Goal: Task Accomplishment & Management: Use online tool/utility

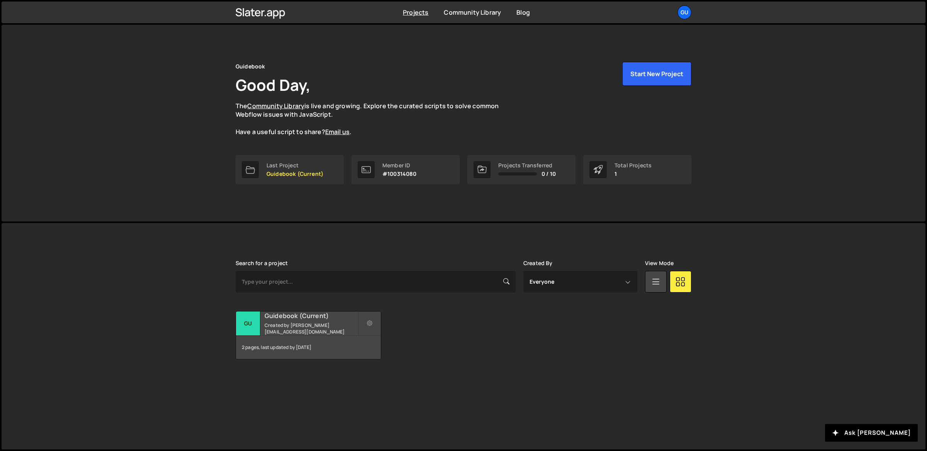
click at [330, 320] on h2 "Guidebook (Current)" at bounding box center [310, 315] width 93 height 8
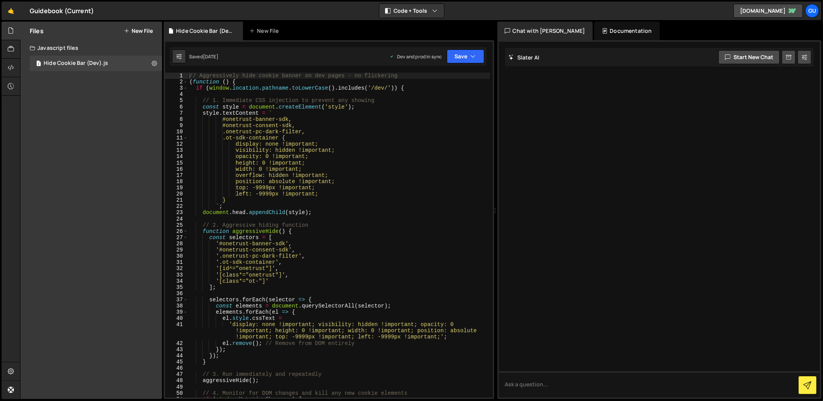
click at [97, 87] on div "Files New File Javascript files 1 Hide Cookie Bar (Dev).js 0 CSS files Copy sha…" at bounding box center [91, 210] width 142 height 377
click at [144, 32] on button "New File" at bounding box center [138, 31] width 29 height 6
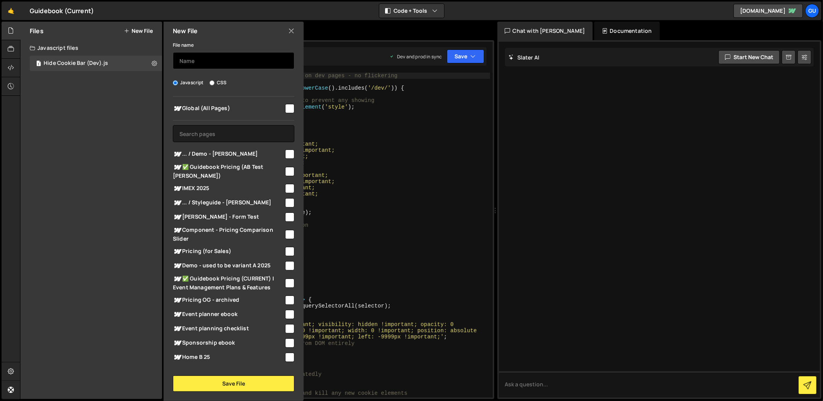
click at [214, 62] on input "text" at bounding box center [234, 60] width 122 height 17
type input "D"
type input "Conversion"
click at [228, 59] on input "Conversion" at bounding box center [234, 60] width 122 height 17
click at [191, 59] on input "Demo - Conversion Test" at bounding box center [234, 60] width 122 height 17
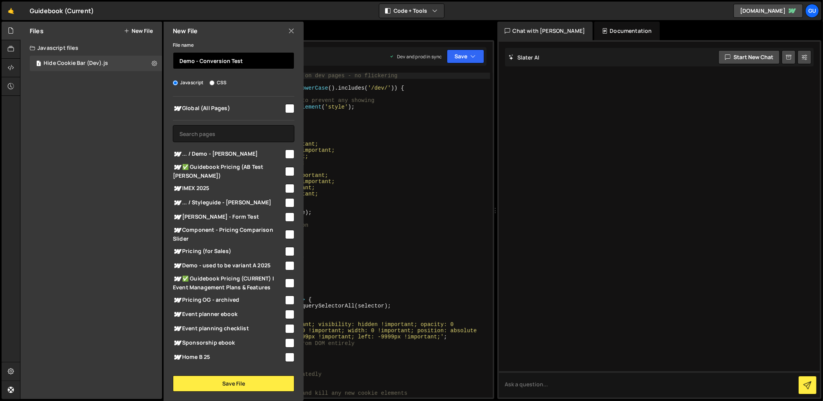
click at [191, 59] on input "Demo - Conversion Test" at bounding box center [234, 60] width 122 height 17
type input "Book a Demo - Conversion Test"
click at [237, 131] on input "text" at bounding box center [234, 133] width 122 height 17
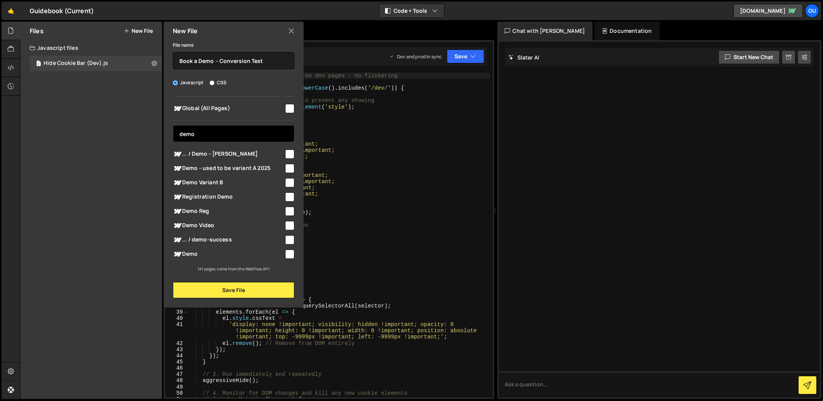
type input "demo"
click at [218, 156] on span "... / Demo - [PERSON_NAME]" at bounding box center [228, 153] width 111 height 9
checkbox input "true"
click at [252, 288] on button "Save File" at bounding box center [234, 290] width 122 height 16
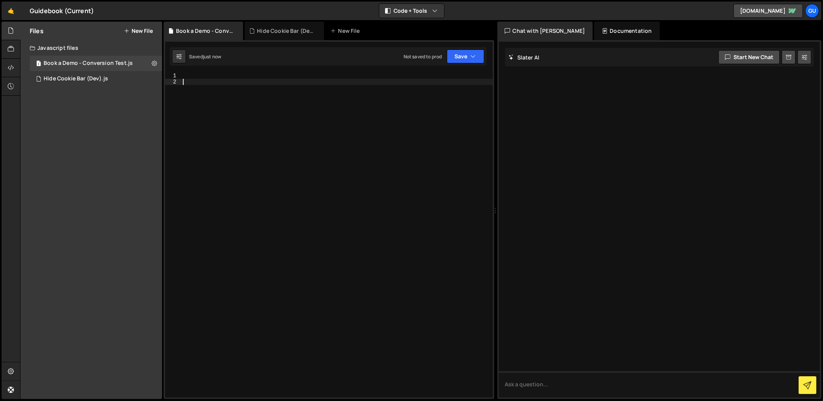
click at [254, 81] on div at bounding box center [337, 241] width 312 height 337
click at [256, 73] on div at bounding box center [337, 241] width 312 height 337
paste textarea "})();"
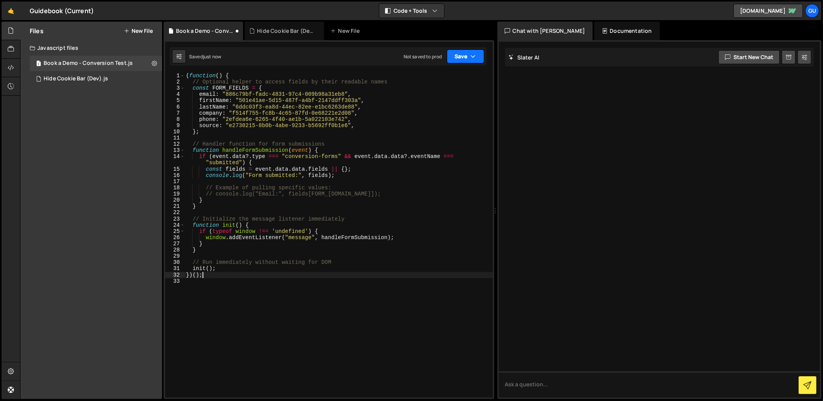
click at [466, 55] on button "Save" at bounding box center [465, 56] width 37 height 14
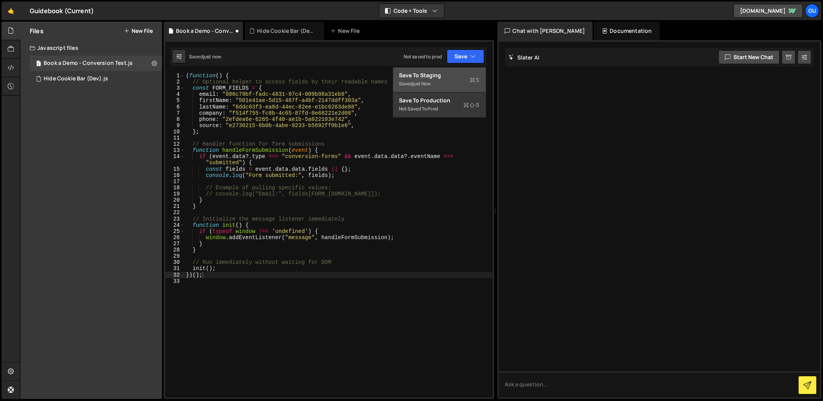
click at [462, 76] on div "Save to Staging S" at bounding box center [440, 75] width 80 height 8
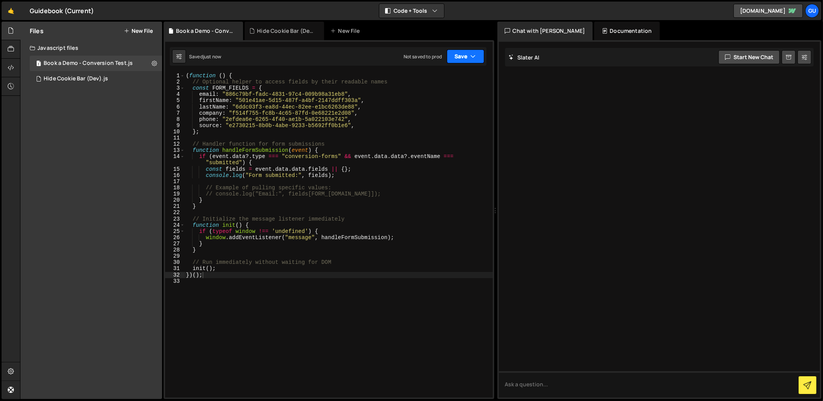
click at [469, 52] on button "Save" at bounding box center [465, 56] width 37 height 14
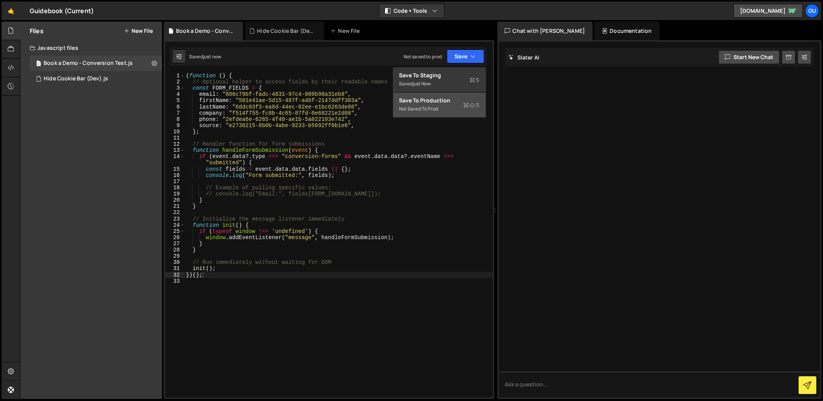
click at [463, 93] on button "Save to Production S Not saved to prod" at bounding box center [439, 105] width 93 height 25
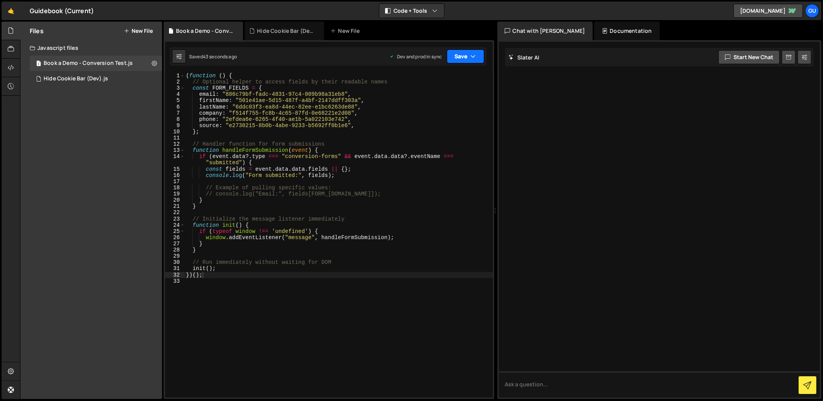
click at [466, 60] on button "Save" at bounding box center [465, 56] width 37 height 14
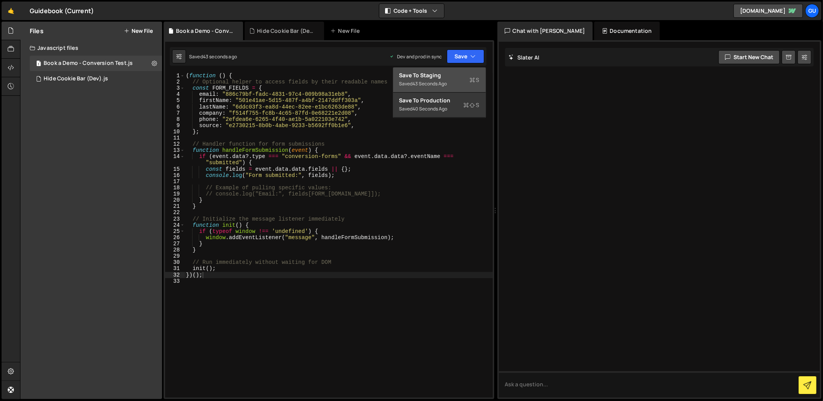
click at [459, 73] on div "Save to Staging S" at bounding box center [440, 75] width 80 height 8
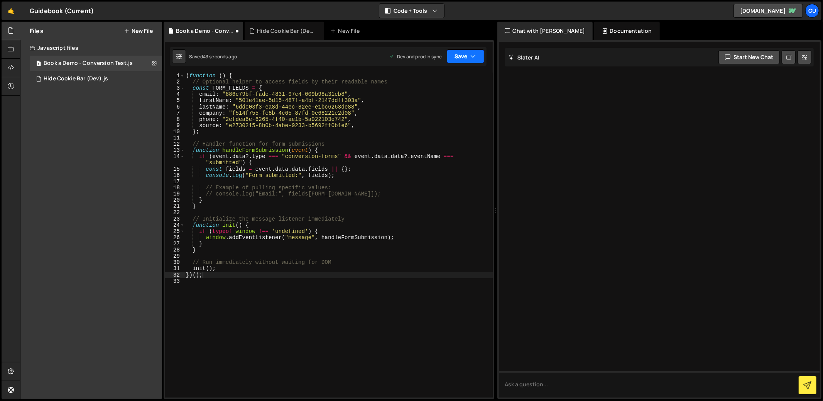
click at [467, 53] on button "Save" at bounding box center [465, 56] width 37 height 14
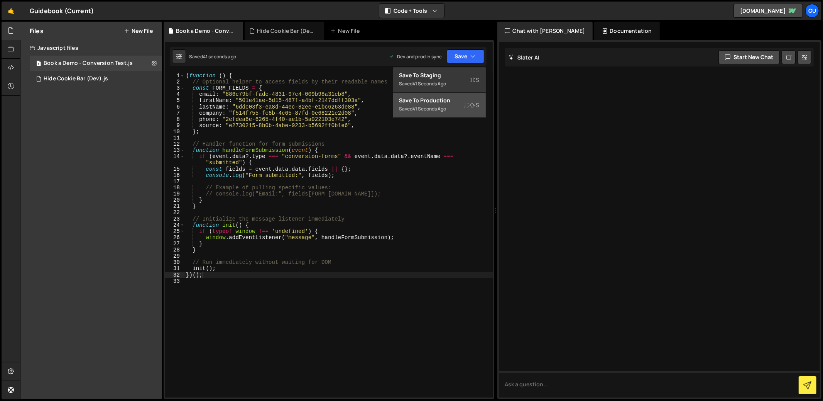
click at [457, 101] on div "Save to Production S" at bounding box center [440, 101] width 80 height 8
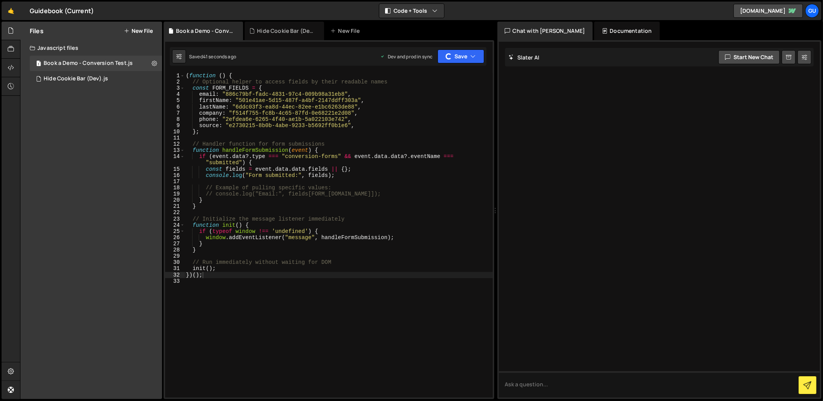
type textarea "company: "f514f755-fc8b-4c65-87fd-0e68221e2d08","
drag, startPoint x: 432, startPoint y: 110, endPoint x: 524, endPoint y: 107, distance: 92.0
click at [432, 110] on div "( function ( ) { // Optional helper to access fields by their readable names co…" at bounding box center [339, 241] width 308 height 337
click at [568, 103] on div at bounding box center [660, 220] width 322 height 356
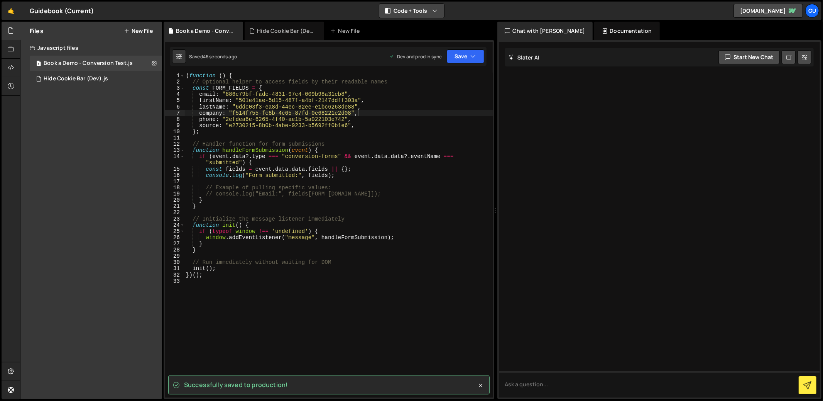
click at [425, 10] on button "Code + Tools" at bounding box center [412, 11] width 65 height 14
click at [413, 25] on button "Code Only" at bounding box center [412, 28] width 65 height 14
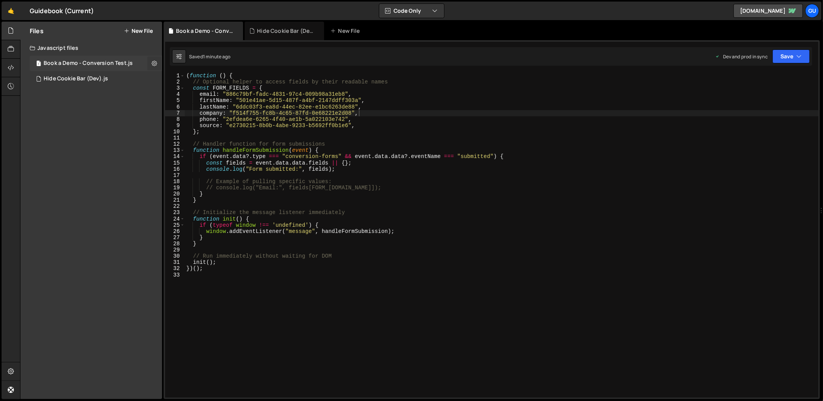
click at [154, 62] on icon at bounding box center [154, 62] width 5 height 7
type input "Book a Demo - Conversion Test"
radio input "true"
checkbox input "true"
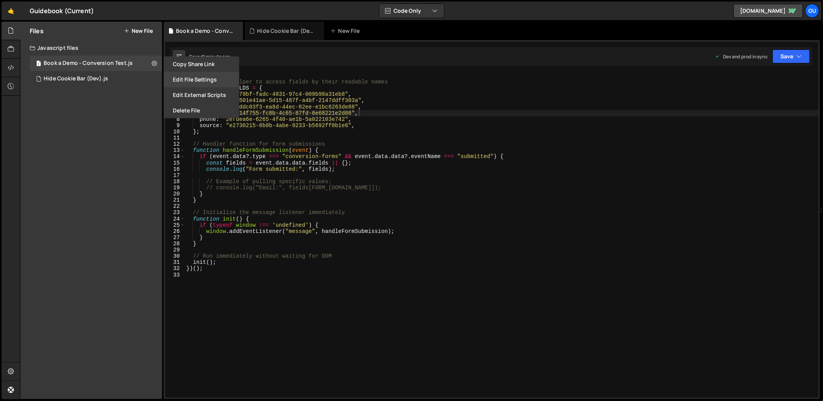
click at [212, 80] on button "Edit File Settings" at bounding box center [202, 79] width 76 height 15
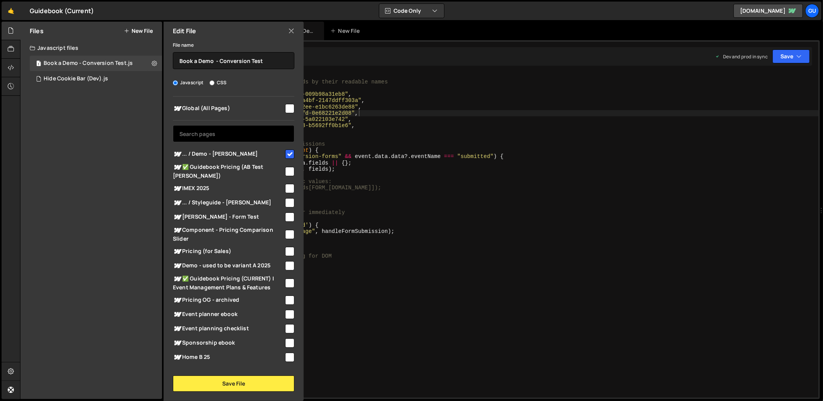
click at [250, 132] on input "text" at bounding box center [234, 133] width 122 height 17
click at [388, 120] on div "( function ( ) { // Optional helper to access fields by their readable names co…" at bounding box center [502, 241] width 634 height 337
type textarea "phone: "2efdea6e-6265-4f40-ae1b-5a022103e742","
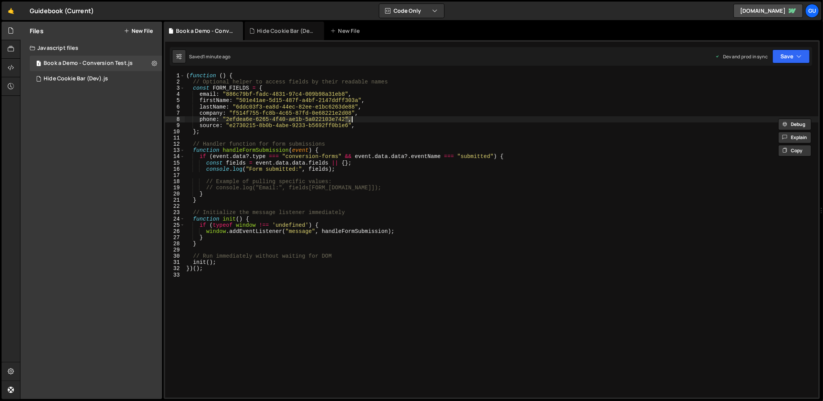
click at [388, 120] on div "( function ( ) { // Optional helper to access fields by their readable names co…" at bounding box center [502, 241] width 634 height 337
click at [408, 13] on button "Code Only" at bounding box center [412, 11] width 65 height 14
drag, startPoint x: 418, startPoint y: 39, endPoint x: 422, endPoint y: 42, distance: 5.2
click at [418, 39] on button "Code + Tools" at bounding box center [412, 42] width 65 height 14
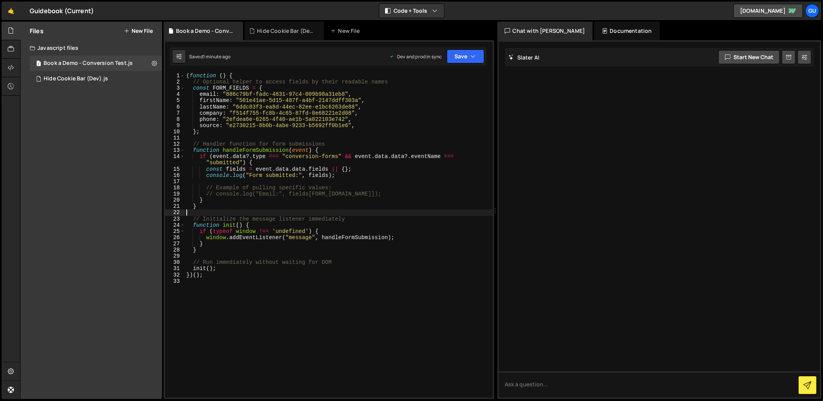
drag, startPoint x: 357, startPoint y: 210, endPoint x: 392, endPoint y: 245, distance: 48.6
click at [357, 211] on div "( function ( ) { // Optional helper to access fields by their readable names co…" at bounding box center [339, 241] width 308 height 337
click at [541, 383] on textarea at bounding box center [660, 384] width 322 height 26
paste textarea "(function() { // Optional helper to access fields by their readable names const…"
type textarea "Is the code weritten proeprly? (function() { // Optional helper to access field…"
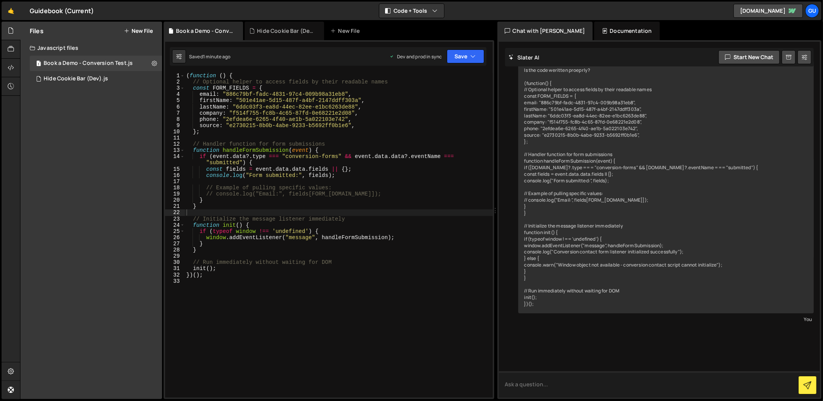
scroll to position [47, 0]
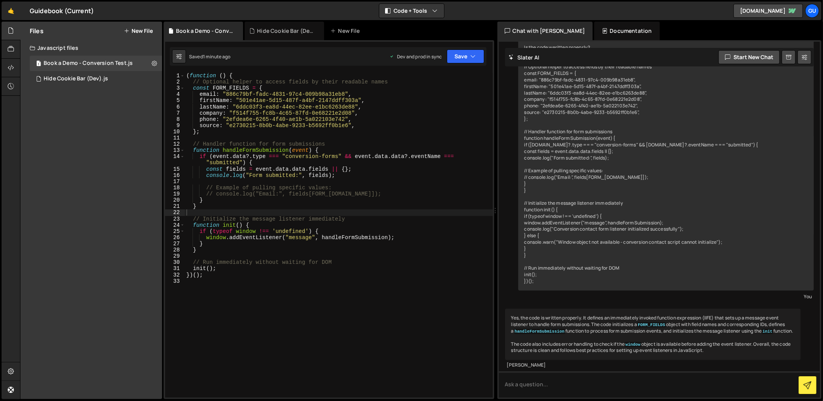
click at [371, 178] on div "( function ( ) { // Optional helper to access fields by their readable names co…" at bounding box center [339, 241] width 308 height 337
type textarea "})();"
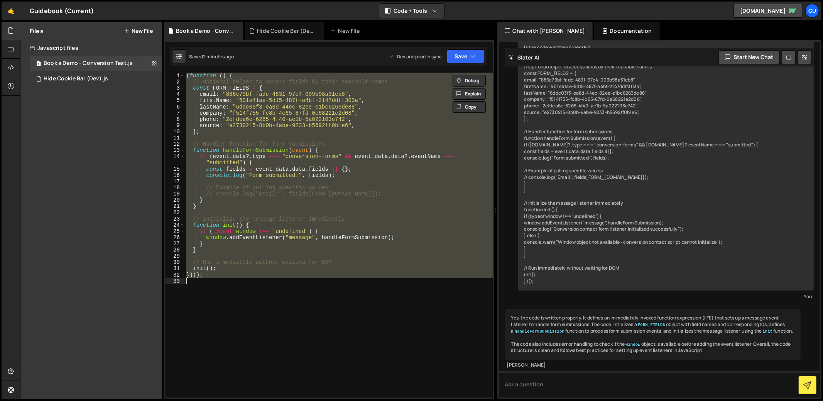
paste textarea
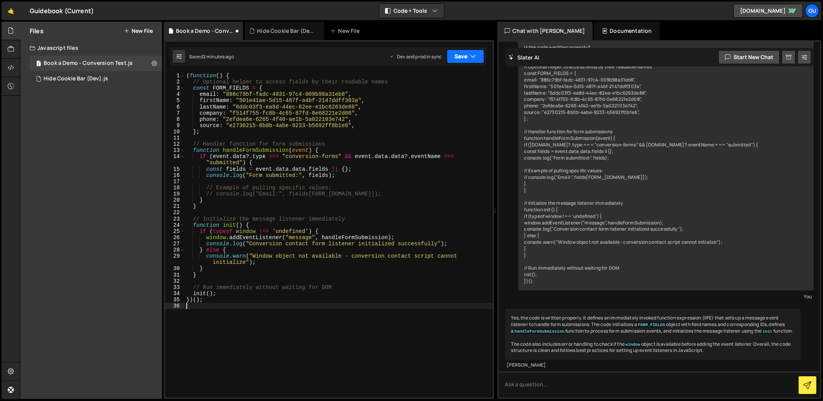
click at [481, 54] on button "Save" at bounding box center [465, 56] width 37 height 14
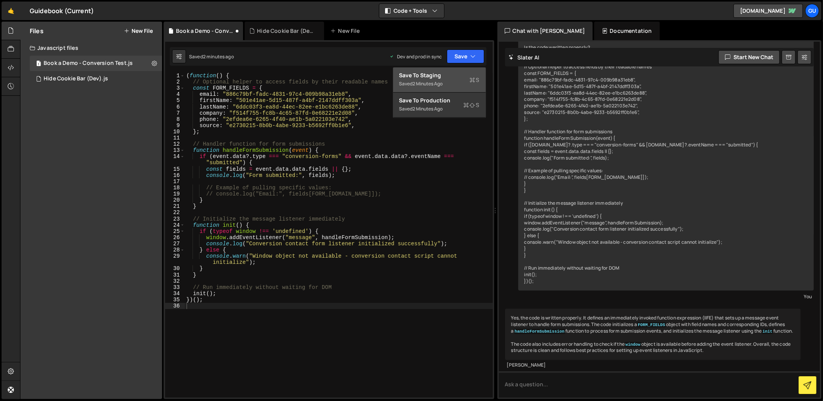
click at [455, 72] on div "Save to Staging S" at bounding box center [440, 75] width 80 height 8
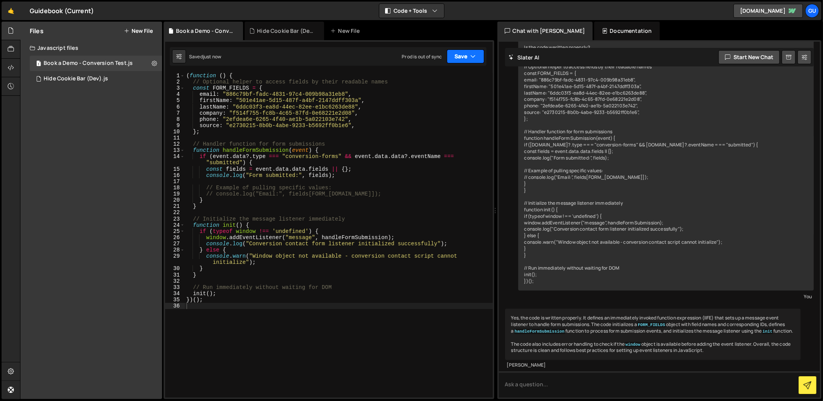
click at [455, 59] on button "Save" at bounding box center [465, 56] width 37 height 14
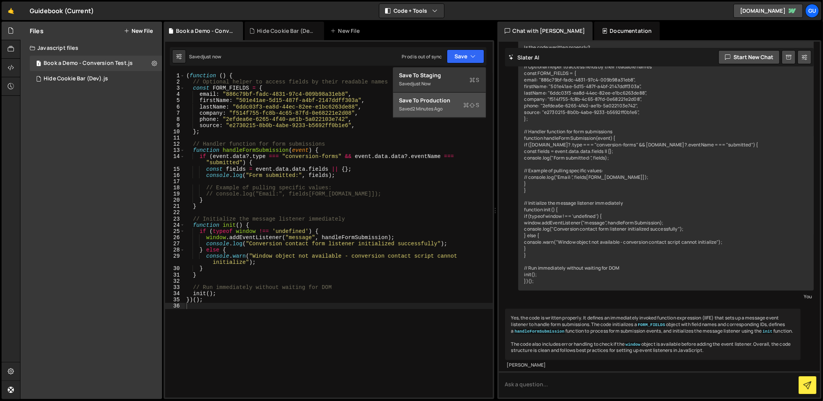
click at [430, 114] on button "Save to Production S Saved 2 minutes ago" at bounding box center [439, 105] width 93 height 25
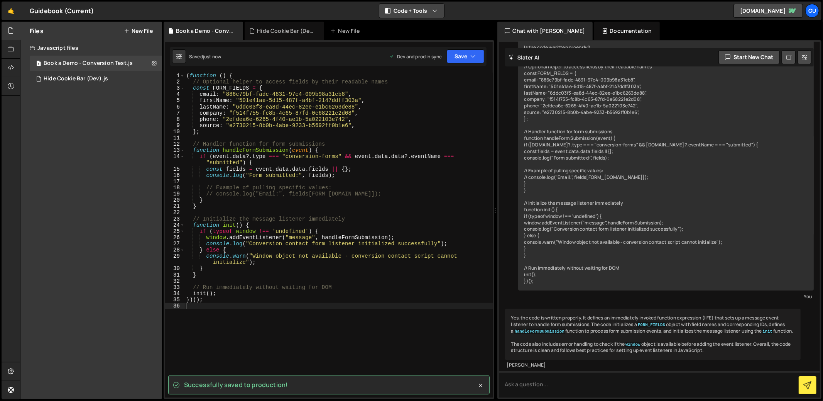
click at [421, 10] on button "Code + Tools" at bounding box center [412, 11] width 65 height 14
click at [420, 22] on button "Code Only" at bounding box center [412, 28] width 65 height 14
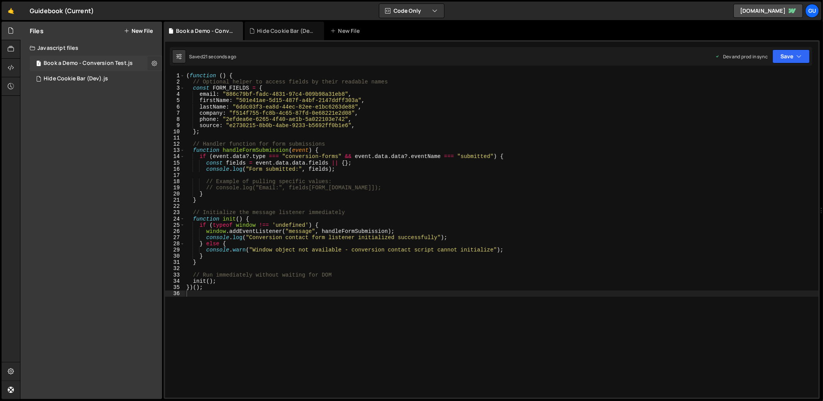
click at [156, 64] on icon at bounding box center [154, 62] width 5 height 7
type input "Book a Demo - Conversion Test"
radio input "true"
checkbox input "true"
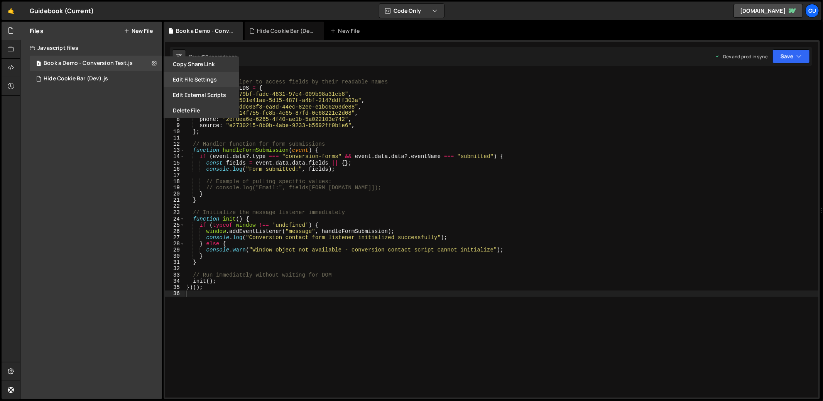
click at [193, 82] on button "Edit File Settings" at bounding box center [202, 79] width 76 height 15
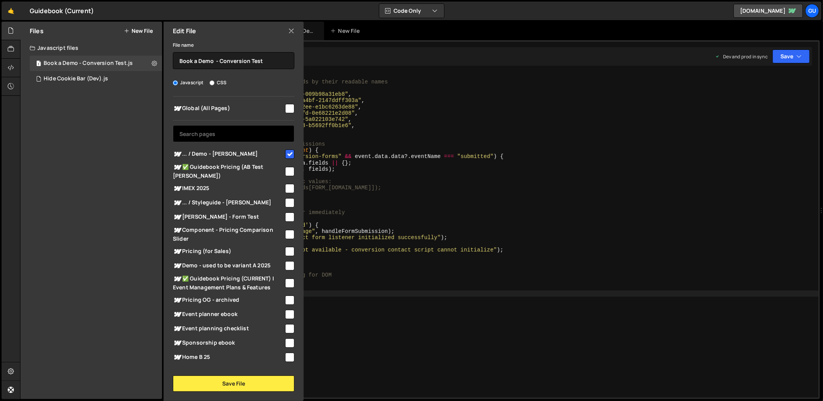
click at [261, 139] on input "text" at bounding box center [234, 133] width 122 height 17
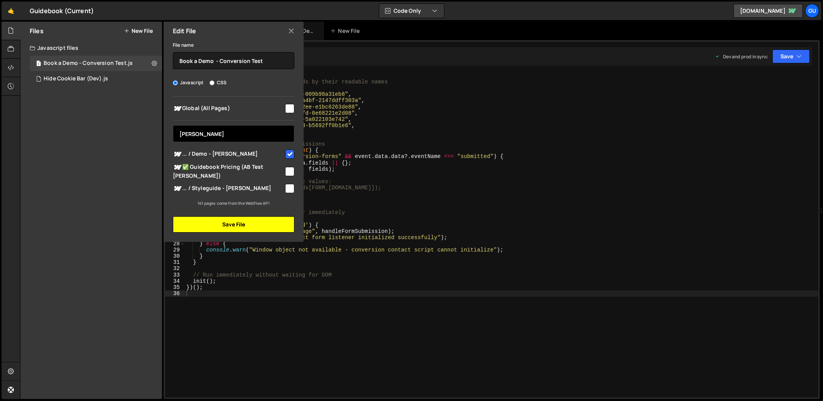
type input "[PERSON_NAME]"
drag, startPoint x: 261, startPoint y: 225, endPoint x: 484, endPoint y: 189, distance: 225.6
click at [261, 225] on button "Save File" at bounding box center [234, 224] width 122 height 16
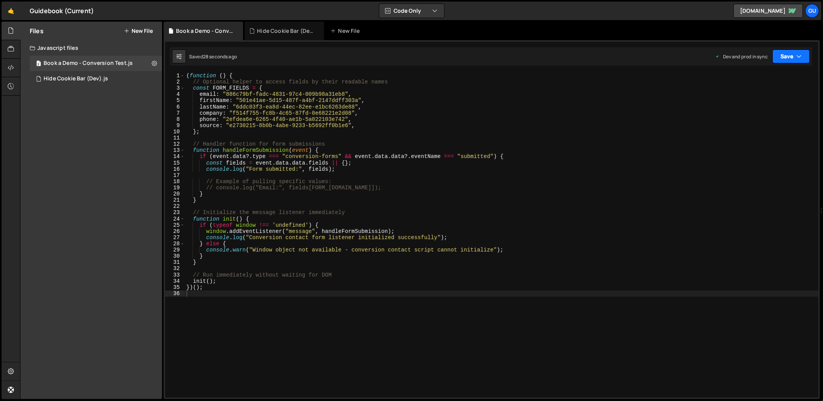
click at [785, 56] on button "Save" at bounding box center [791, 56] width 37 height 14
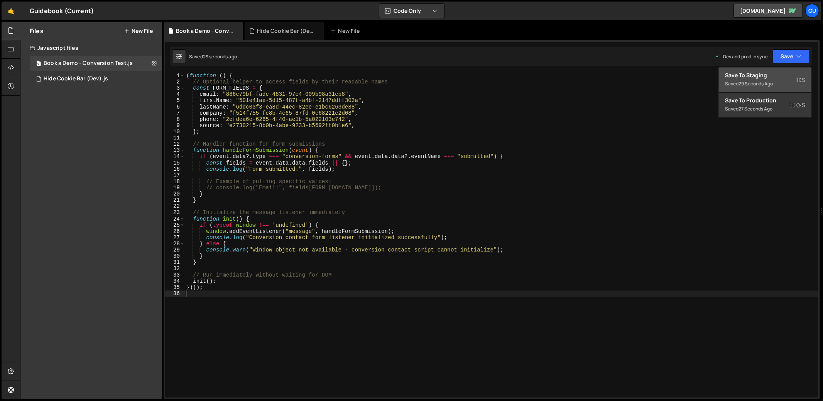
click at [778, 68] on button "Save to Staging S Saved 29 seconds ago" at bounding box center [765, 80] width 93 height 25
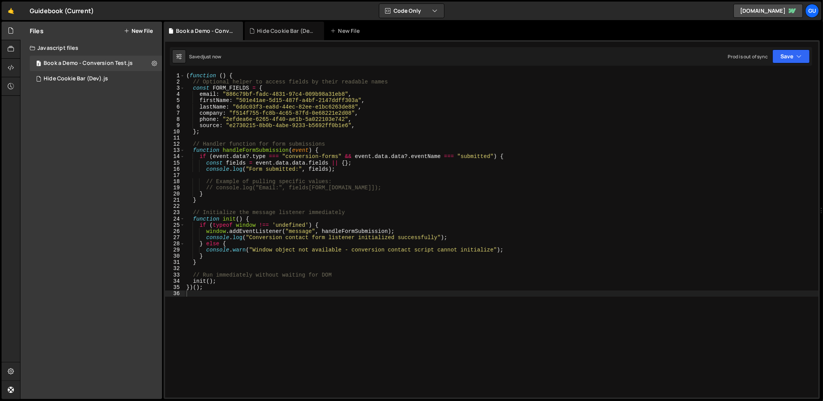
click at [791, 49] on div "Saved just now Prod is out of sync Upgrade to Edit Save Save to Staging S Saved…" at bounding box center [491, 56] width 643 height 19
click at [788, 59] on button "Save" at bounding box center [791, 56] width 37 height 14
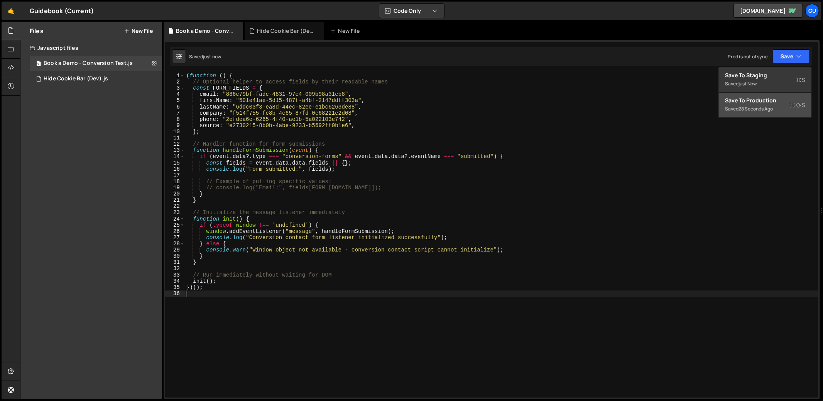
click at [764, 97] on div "Save to Production S" at bounding box center [765, 101] width 80 height 8
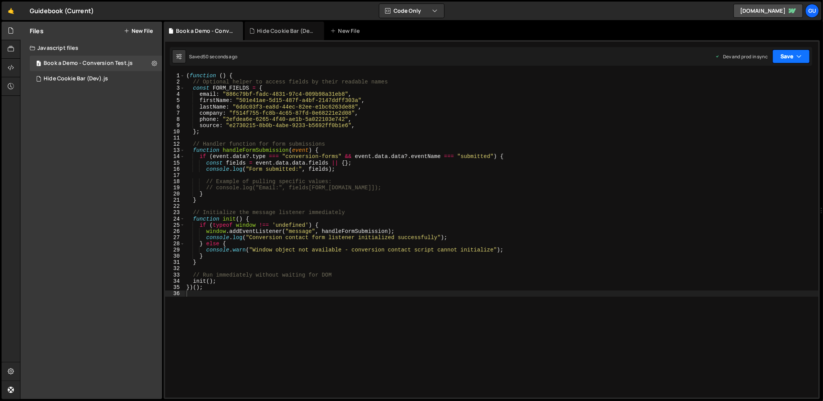
click at [781, 60] on button "Save" at bounding box center [791, 56] width 37 height 14
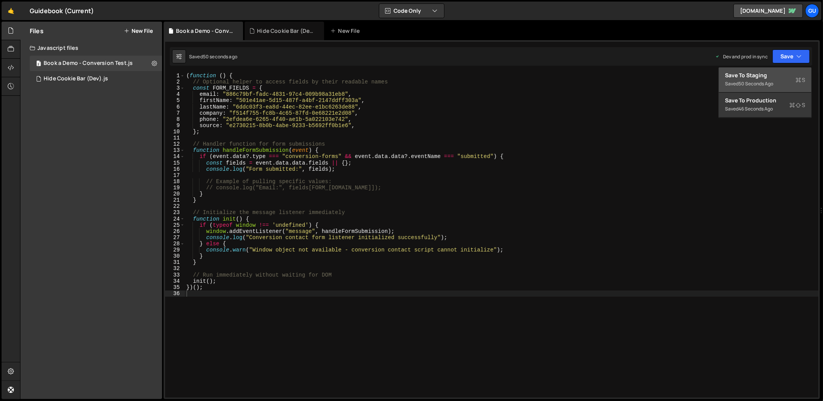
click at [769, 76] on div "Save to Staging S" at bounding box center [765, 75] width 80 height 8
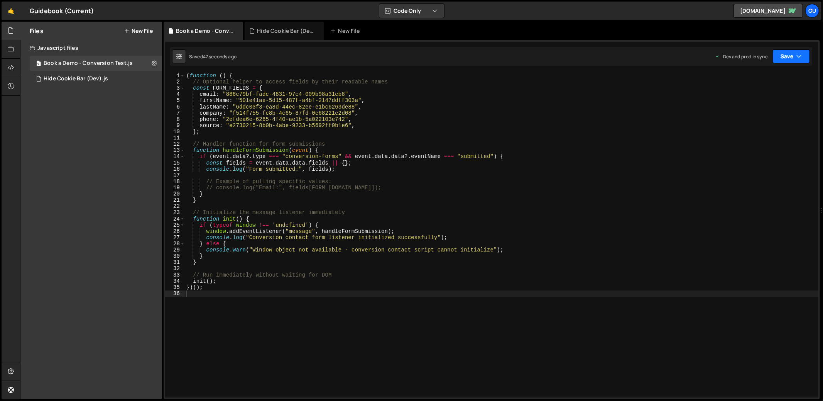
click at [791, 52] on button "Save" at bounding box center [791, 56] width 37 height 14
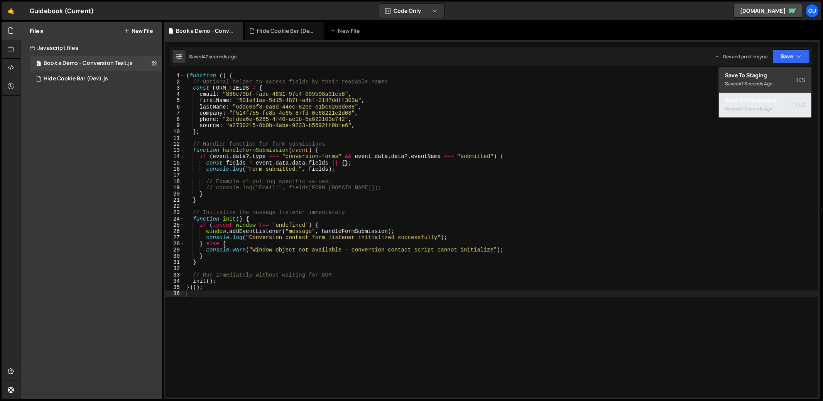
click at [762, 97] on div "Save to Production S" at bounding box center [765, 101] width 80 height 8
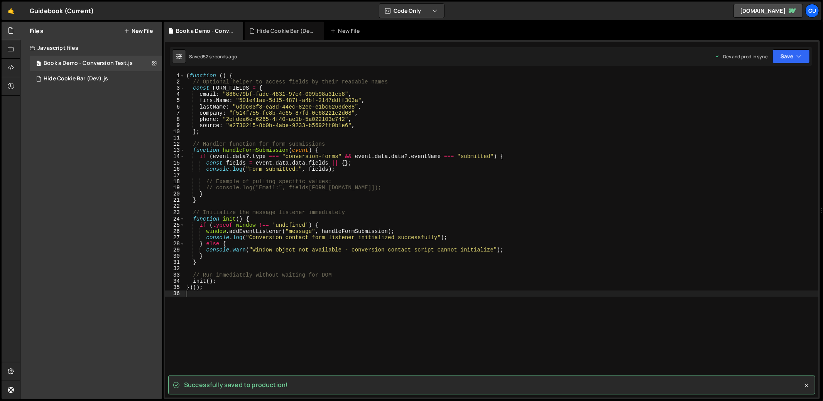
click at [440, 186] on div "( function ( ) { // Optional helper to access fields by their readable names co…" at bounding box center [502, 241] width 634 height 337
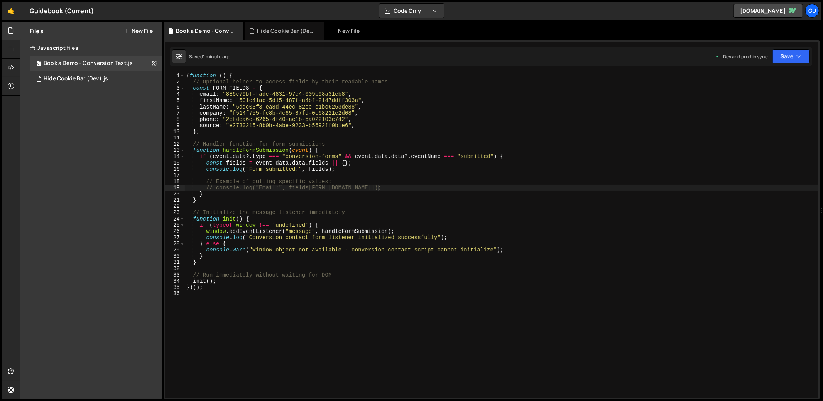
click at [286, 124] on div "( function ( ) { // Optional helper to access fields by their readable names co…" at bounding box center [502, 241] width 634 height 337
type textarea "})();"
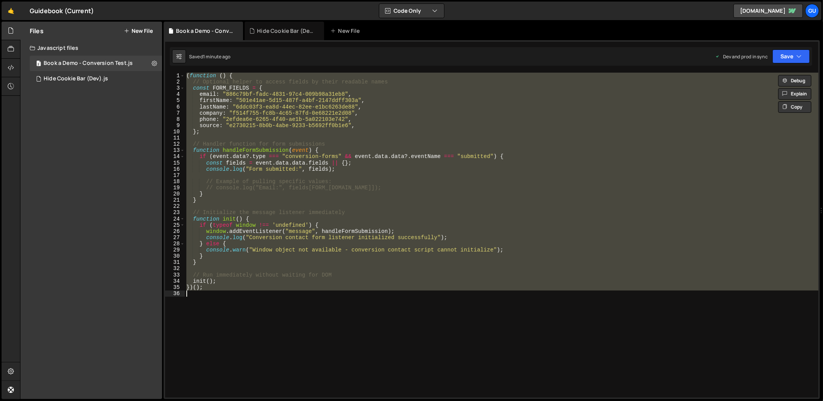
paste textarea
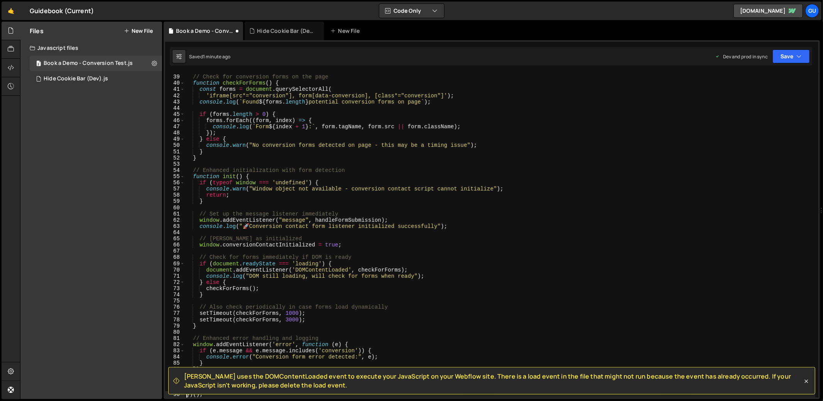
type textarea "})();"
click at [793, 61] on button "Save" at bounding box center [791, 56] width 37 height 14
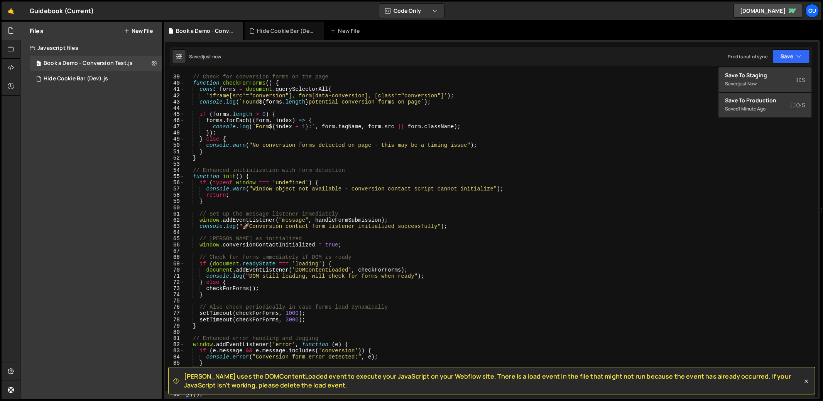
click at [546, 110] on div "// Check for conversion forms on the page function checkForForms ( ) { const fo…" at bounding box center [500, 236] width 631 height 337
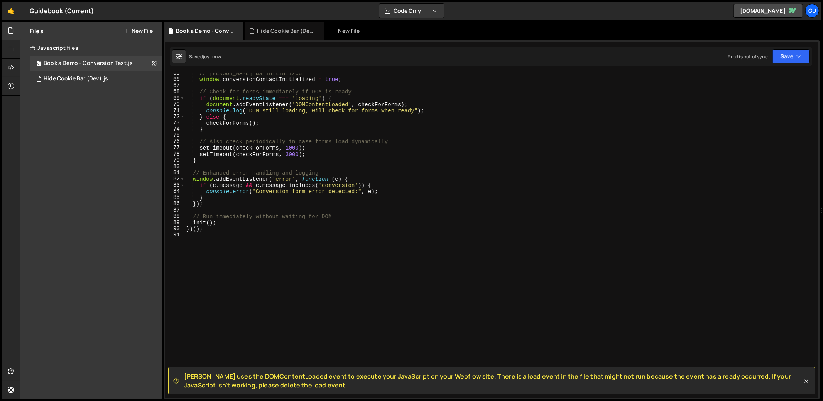
scroll to position [400, 0]
click at [247, 388] on span "[PERSON_NAME] uses the DOMContentLoaded event to execute your JavaScript on you…" at bounding box center [493, 380] width 619 height 17
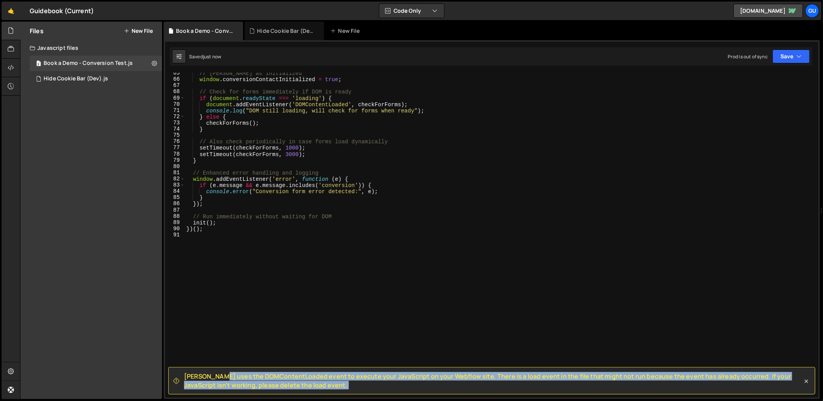
click at [247, 388] on span "[PERSON_NAME] uses the DOMContentLoaded event to execute your JavaScript on you…" at bounding box center [493, 380] width 619 height 17
copy div "[PERSON_NAME] uses the DOMContentLoaded event to execute your JavaScript on you…"
click at [303, 147] on div "// [PERSON_NAME] as initialized window . conversionContactInitialized = true ; …" at bounding box center [500, 238] width 631 height 337
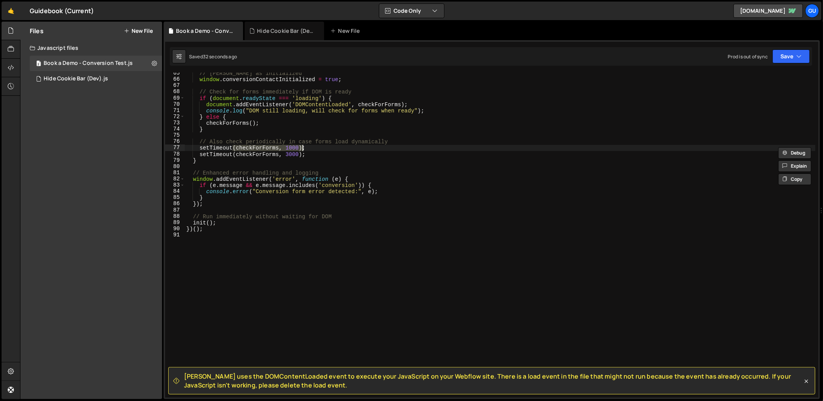
click at [303, 147] on div "// [PERSON_NAME] as initialized window . conversionContactInitialized = true ; …" at bounding box center [500, 238] width 631 height 337
type textarea "})();"
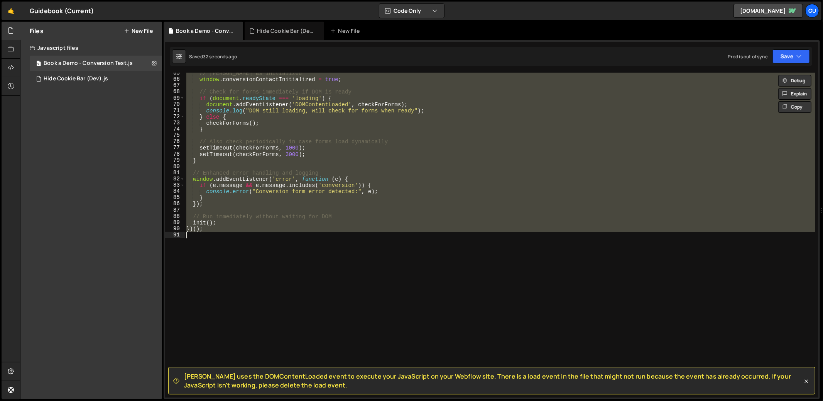
paste textarea
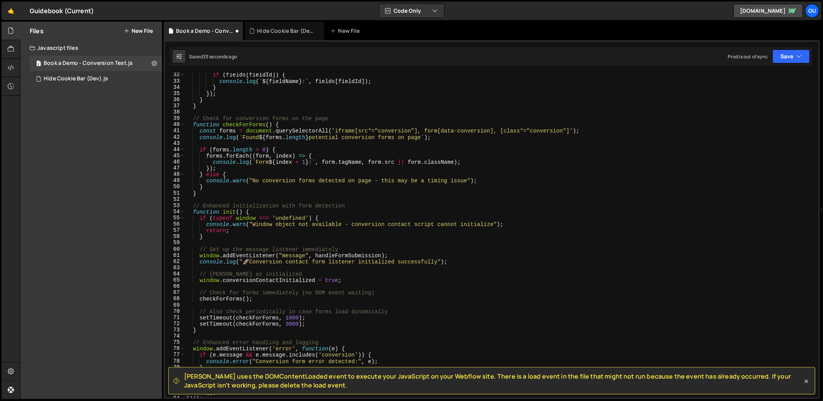
scroll to position [0, 0]
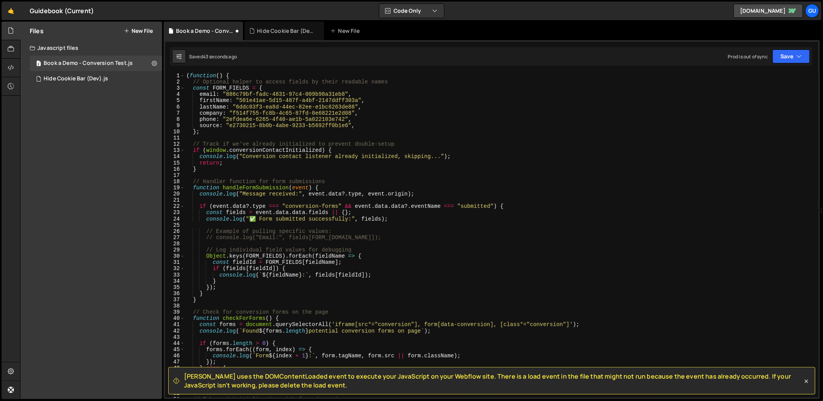
type textarea "})();"
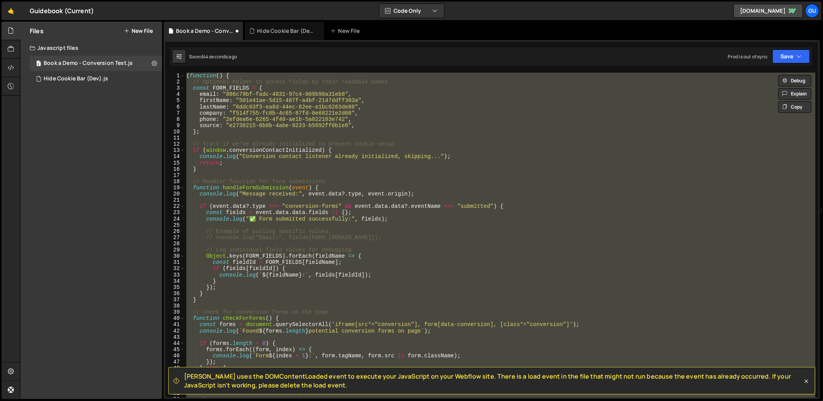
paste textarea
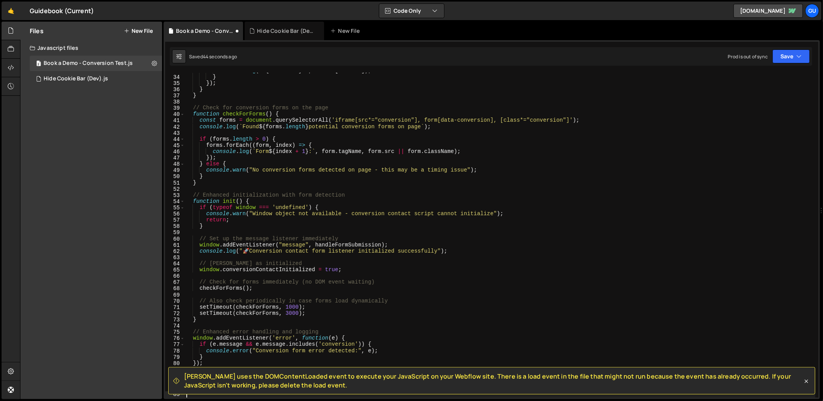
scroll to position [204, 0]
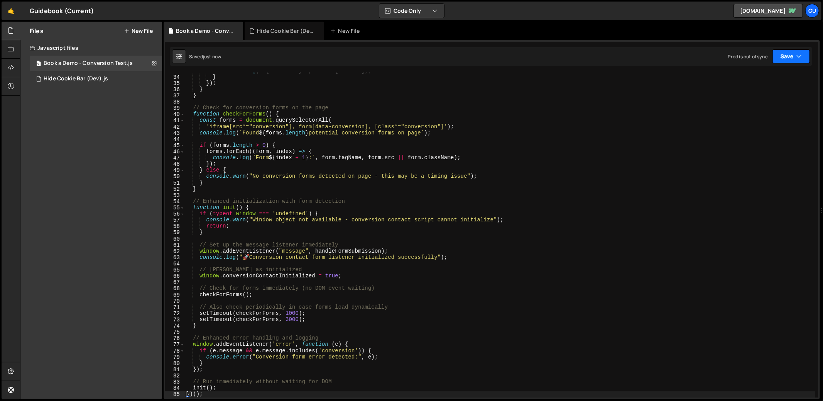
click at [787, 54] on button "Save" at bounding box center [791, 56] width 37 height 14
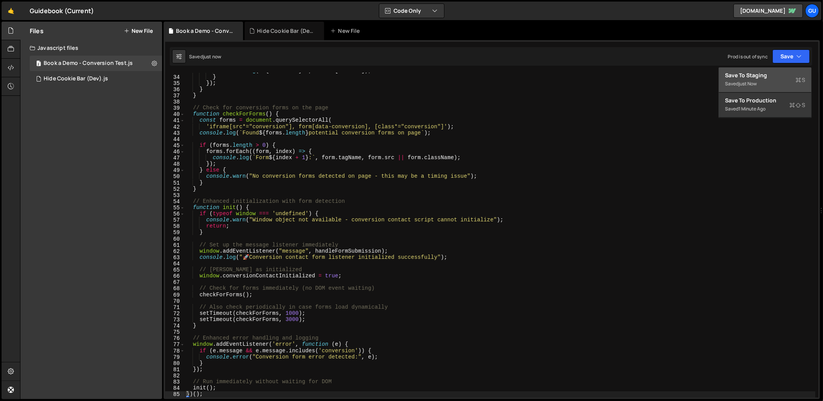
click at [776, 72] on div "Save to Staging S" at bounding box center [765, 75] width 80 height 8
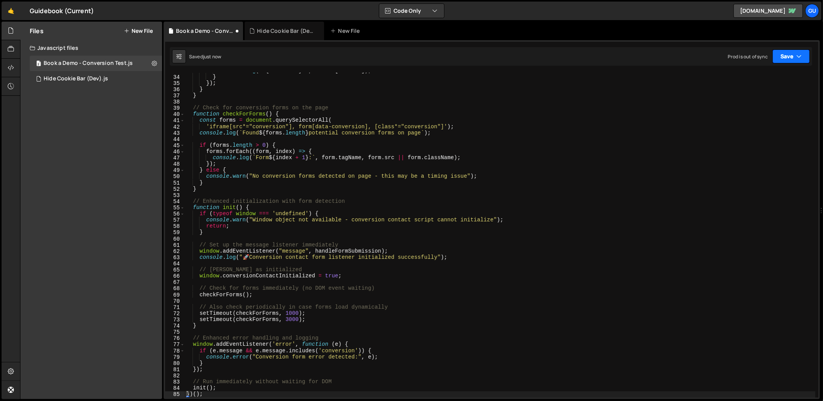
click at [786, 60] on button "Save" at bounding box center [791, 56] width 37 height 14
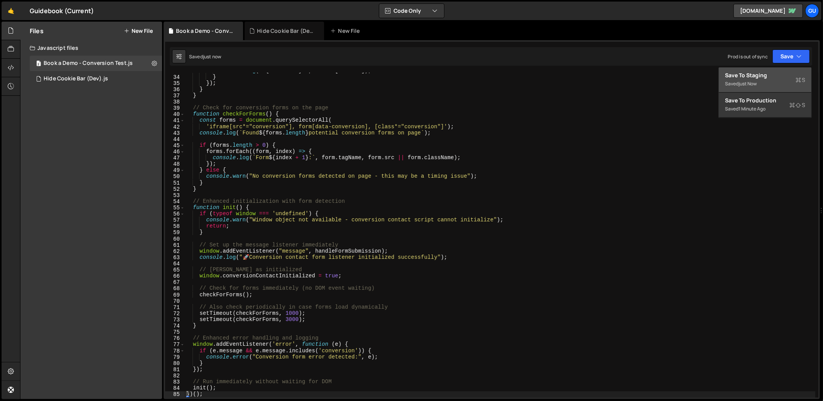
click at [774, 88] on button "Save to Staging S Saved just now" at bounding box center [765, 80] width 93 height 25
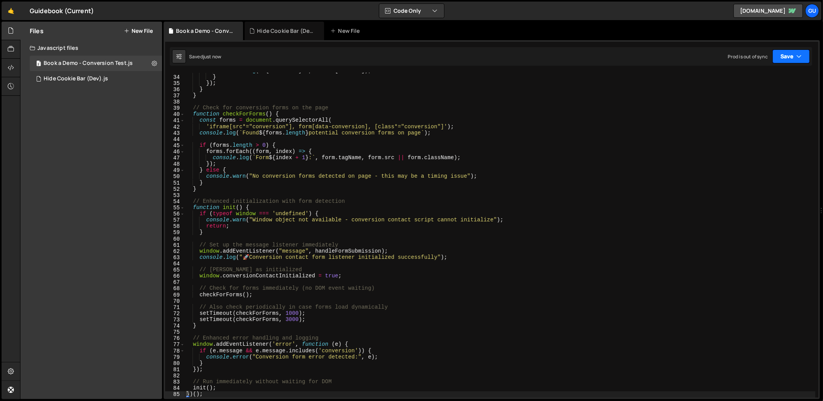
click at [788, 58] on button "Save" at bounding box center [791, 56] width 37 height 14
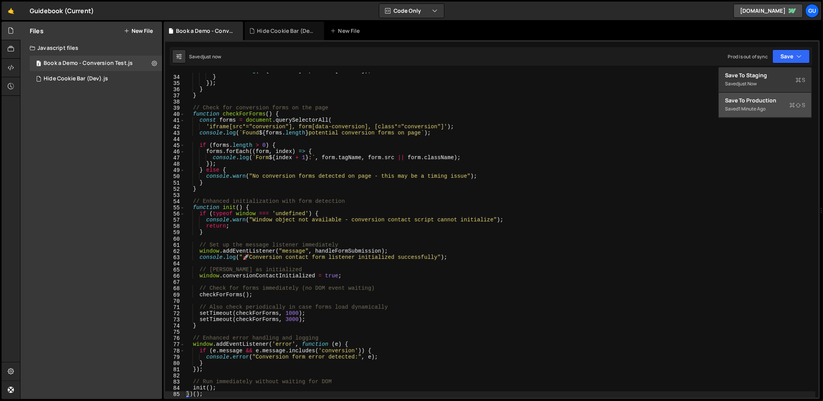
click at [761, 97] on div "Save to Production S" at bounding box center [765, 101] width 80 height 8
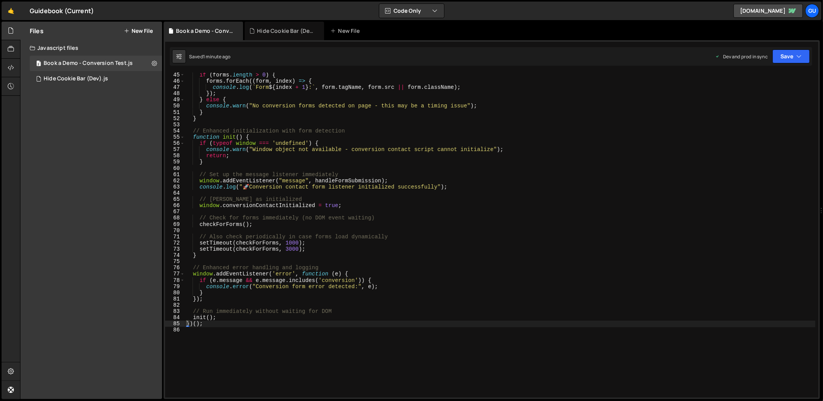
scroll to position [301, 0]
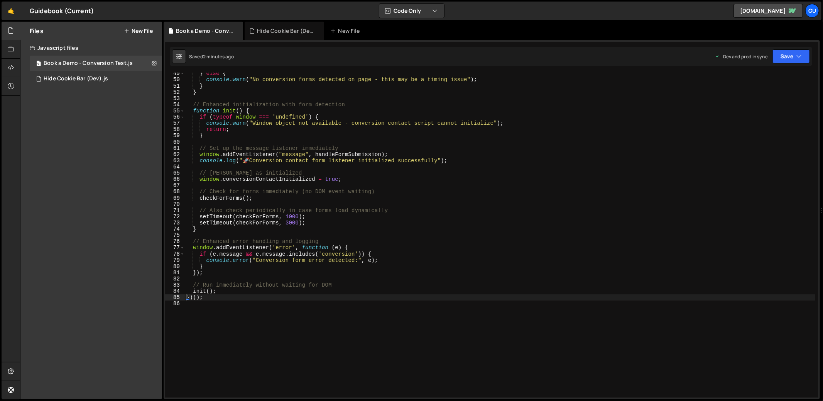
click at [385, 125] on div "} else { console . warn ( "No conversion forms detected on page - this may be a…" at bounding box center [500, 238] width 631 height 337
type textarea "})();"
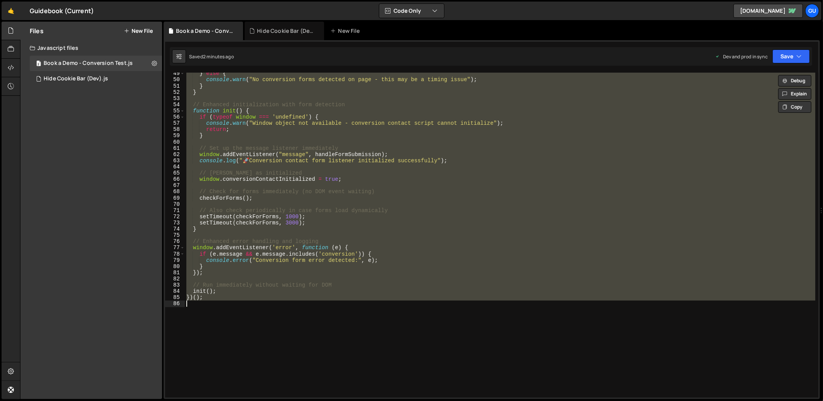
paste textarea
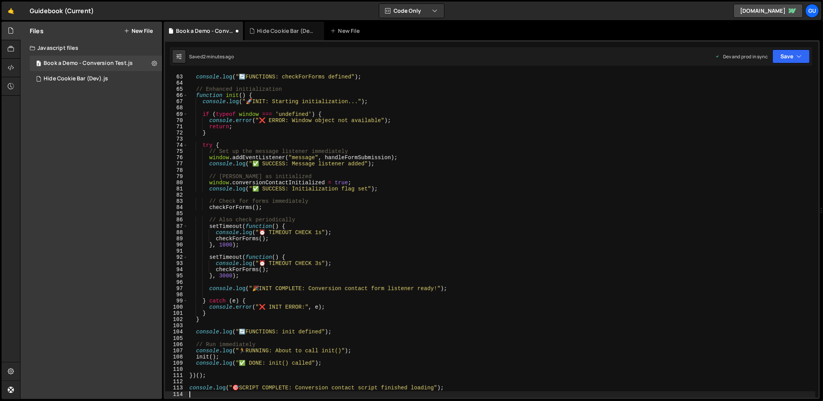
scroll to position [384, 0]
click at [788, 55] on button "Save" at bounding box center [791, 56] width 37 height 14
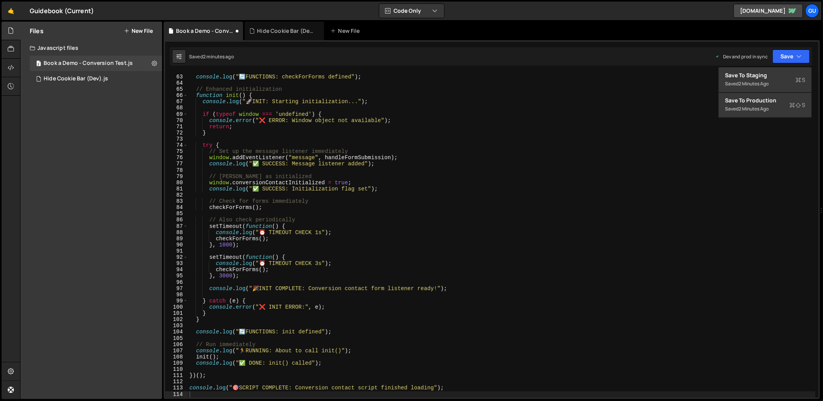
click at [784, 64] on div "Saved 2 minutes ago Dev and prod in sync Upgrade to Edit Save Save to Staging S…" at bounding box center [491, 56] width 643 height 19
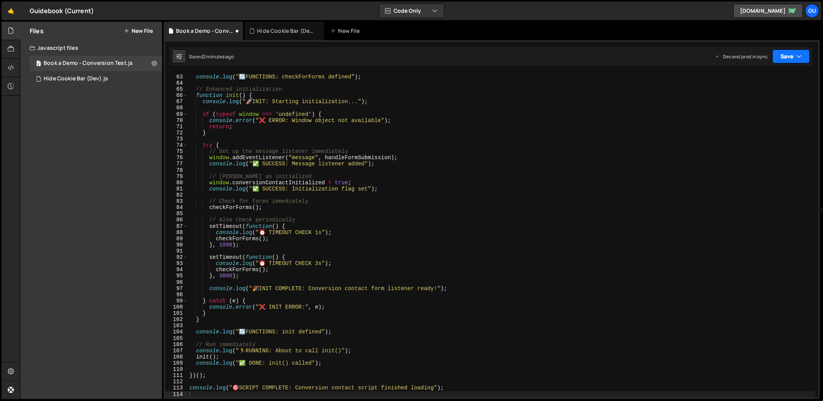
click at [786, 55] on button "Save" at bounding box center [791, 56] width 37 height 14
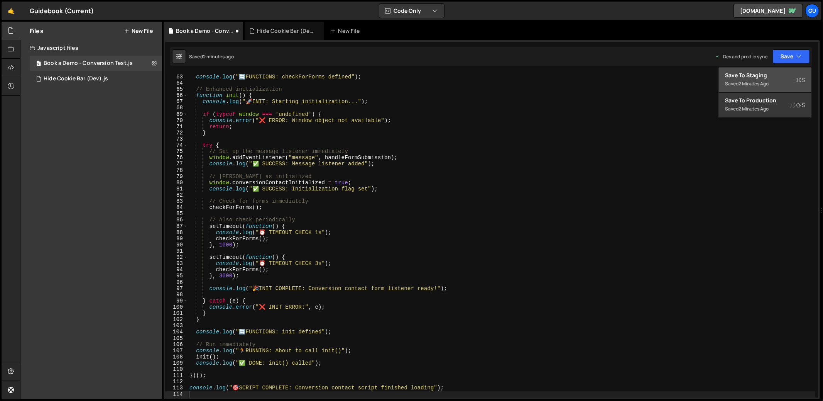
click at [780, 75] on div "Save to Staging S" at bounding box center [765, 75] width 80 height 8
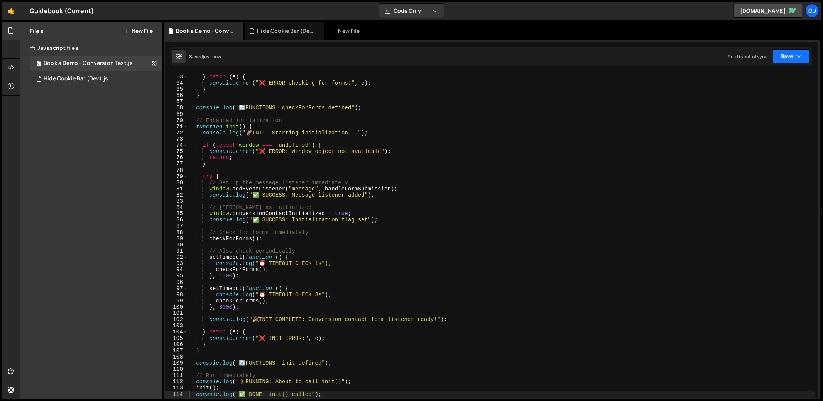
click at [788, 61] on button "Save" at bounding box center [791, 56] width 37 height 14
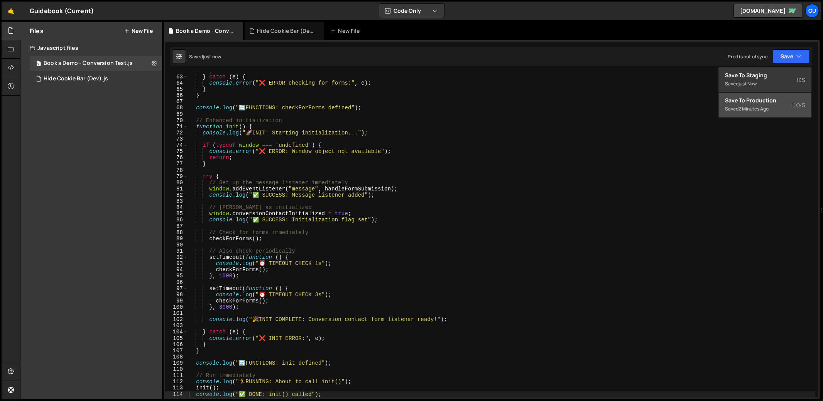
click at [781, 97] on div "Save to Production S" at bounding box center [765, 101] width 80 height 8
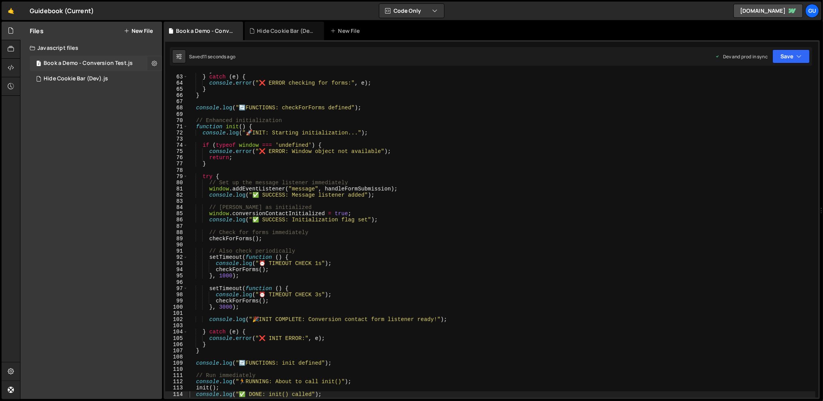
click at [153, 62] on icon at bounding box center [154, 62] width 5 height 7
type input "Book a Demo - Conversion Test"
radio input "true"
checkbox input "true"
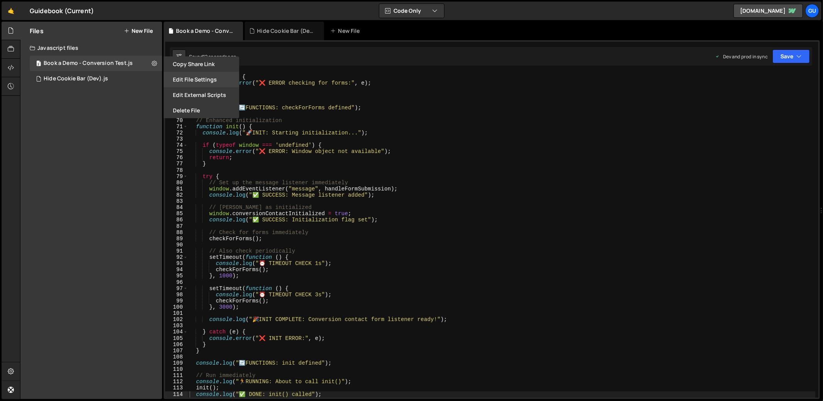
click at [191, 84] on button "Edit File Settings" at bounding box center [202, 79] width 76 height 15
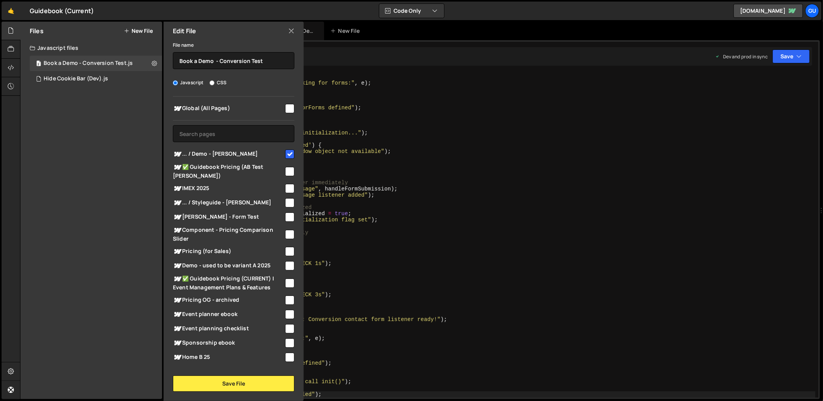
click at [116, 114] on div "Files New File Javascript files 2 Book a Demo - Conversion Test.js 0 1 Hide Coo…" at bounding box center [91, 210] width 142 height 377
type textarea "// Enhanced initialization"
click at [582, 119] on div "} } catch ( e ) { console . error ( "❌ ERROR checking for forms:" , e ) ; } } c…" at bounding box center [502, 236] width 628 height 337
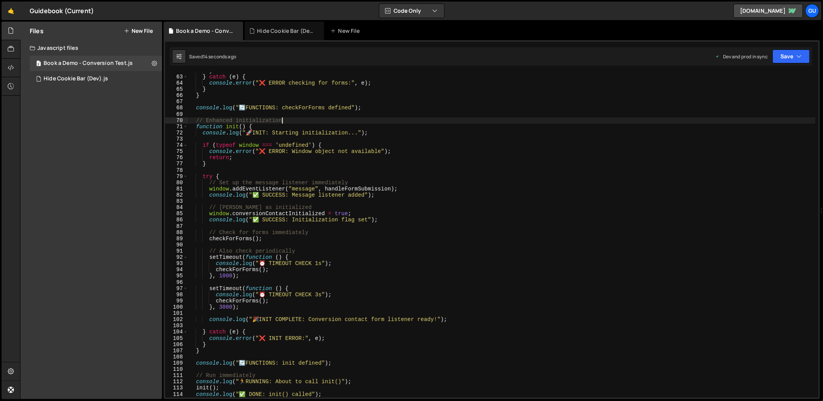
click at [745, 18] on div "🤙 Guidebook (Current) ⚠️ Code is being edited in another browser Code Only Code…" at bounding box center [412, 11] width 820 height 19
click at [747, 13] on link "[DOMAIN_NAME]" at bounding box center [768, 11] width 69 height 14
click at [10, 88] on icon at bounding box center [11, 86] width 6 height 8
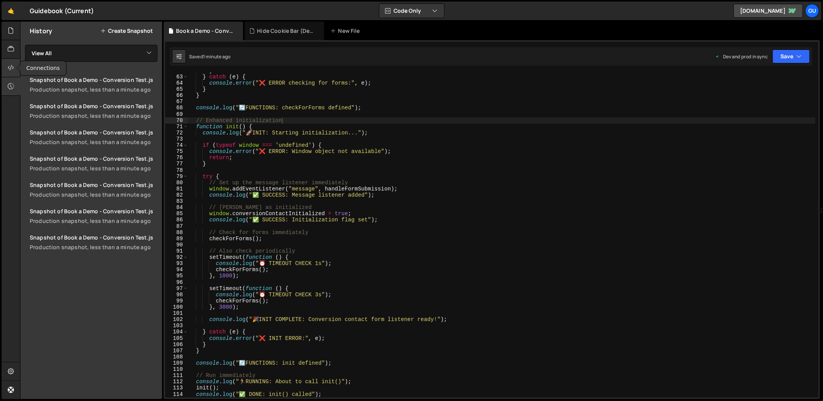
click at [11, 72] on div at bounding box center [11, 68] width 19 height 19
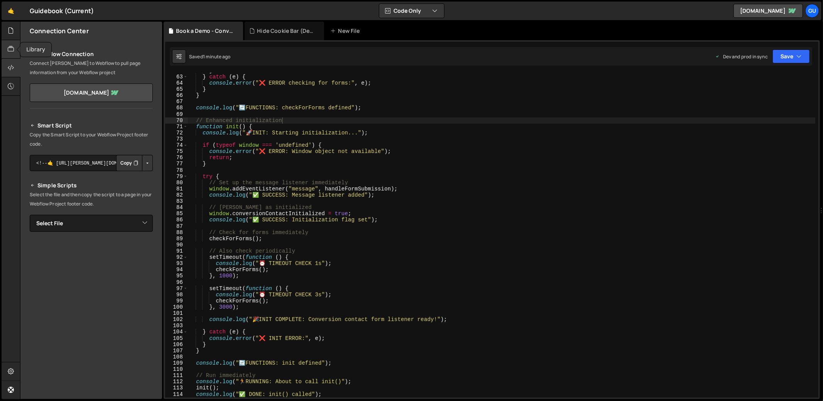
click at [12, 53] on icon at bounding box center [11, 49] width 6 height 8
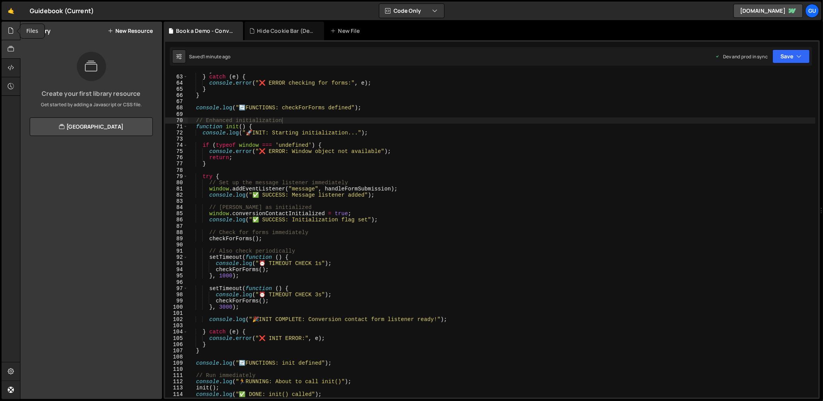
click at [14, 34] on icon at bounding box center [11, 30] width 6 height 8
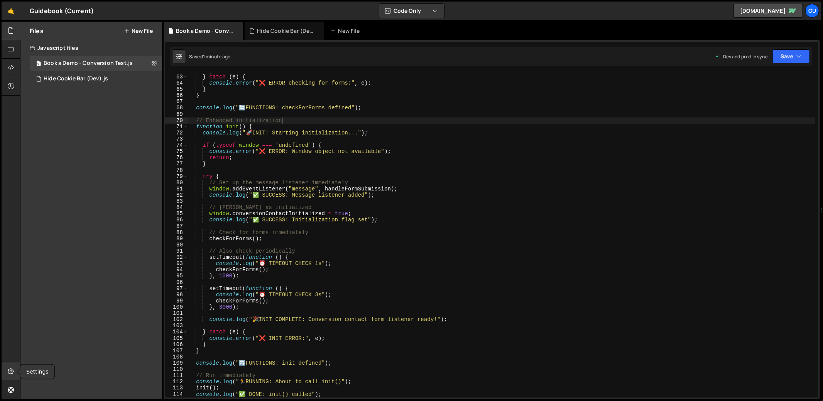
click at [8, 365] on div at bounding box center [11, 371] width 19 height 19
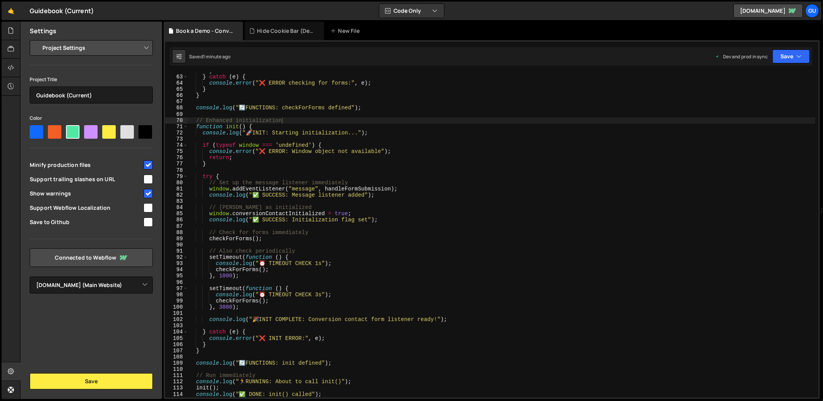
click at [150, 164] on input "checkbox" at bounding box center [148, 164] width 9 height 9
checkbox input "false"
click at [130, 384] on button "Save" at bounding box center [91, 381] width 123 height 16
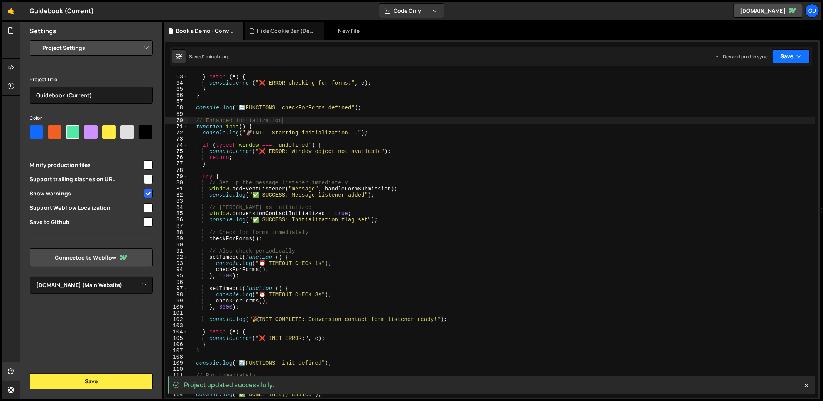
click at [799, 58] on icon "button" at bounding box center [799, 57] width 5 height 8
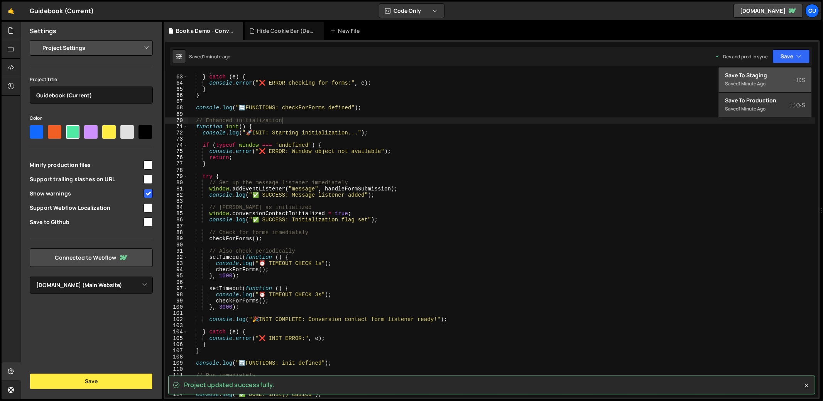
click at [779, 73] on div "Save to Staging S" at bounding box center [765, 75] width 80 height 8
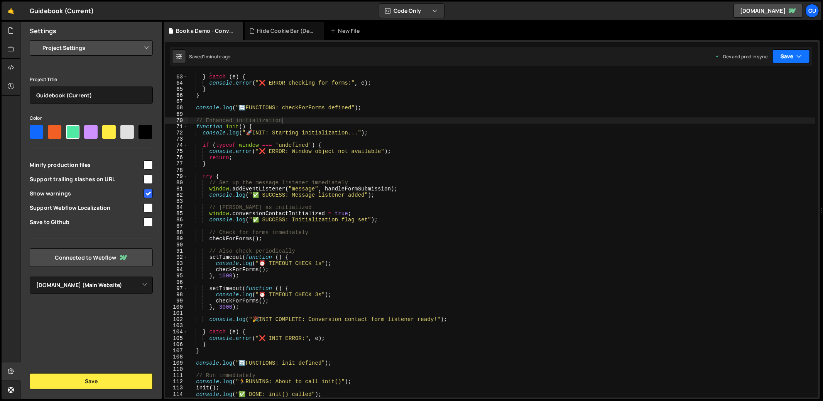
click at [791, 59] on button "Save" at bounding box center [791, 56] width 37 height 14
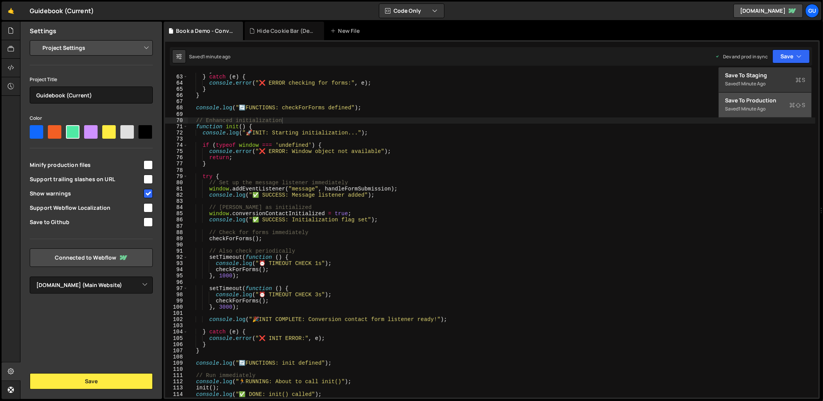
click at [778, 101] on div "Save to Production S" at bounding box center [765, 101] width 80 height 8
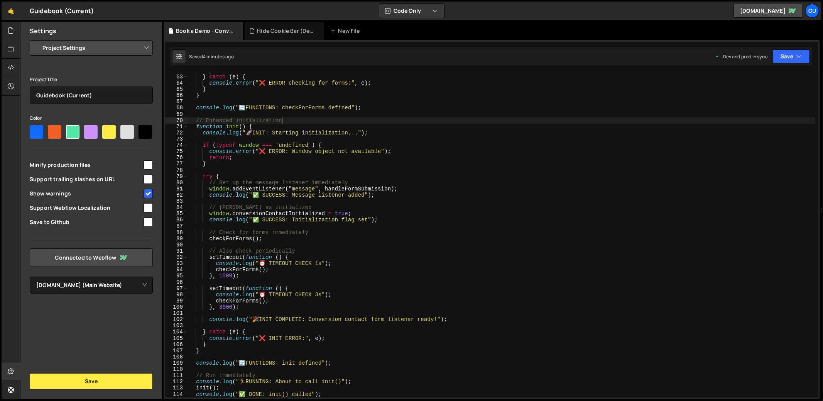
click at [307, 166] on div "} } catch ( e ) { console . error ( "❌ ERROR checking for forms:" , e ) ; } } c…" at bounding box center [502, 236] width 628 height 337
click at [134, 375] on button "Save" at bounding box center [91, 381] width 123 height 16
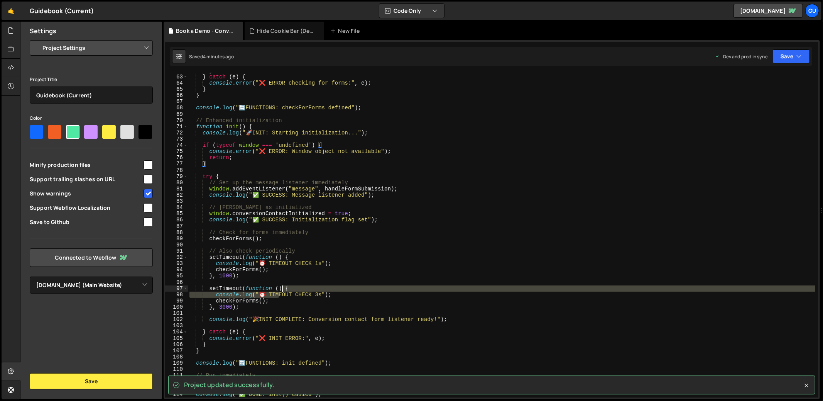
drag, startPoint x: 283, startPoint y: 291, endPoint x: 285, endPoint y: 287, distance: 4.5
click at [283, 290] on div "} } catch ( e ) { console . error ( "❌ ERROR checking for forms:" , e ) ; } } c…" at bounding box center [502, 236] width 628 height 337
type textarea "console.log("🎯 SCRIPT COMPLETE: Conversion contact script finished loading");"
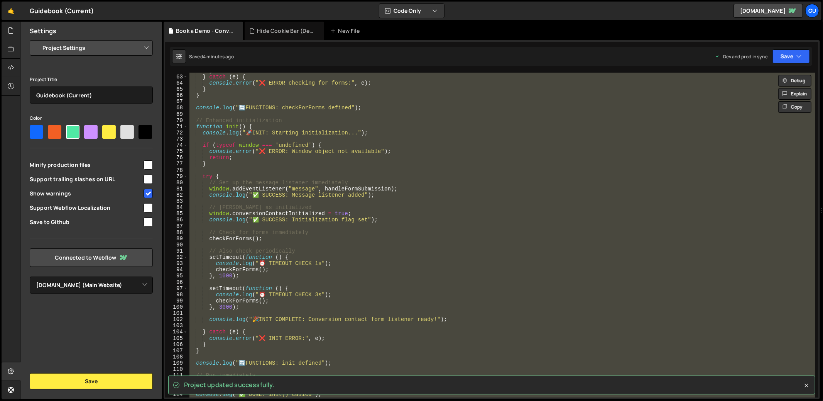
paste textarea
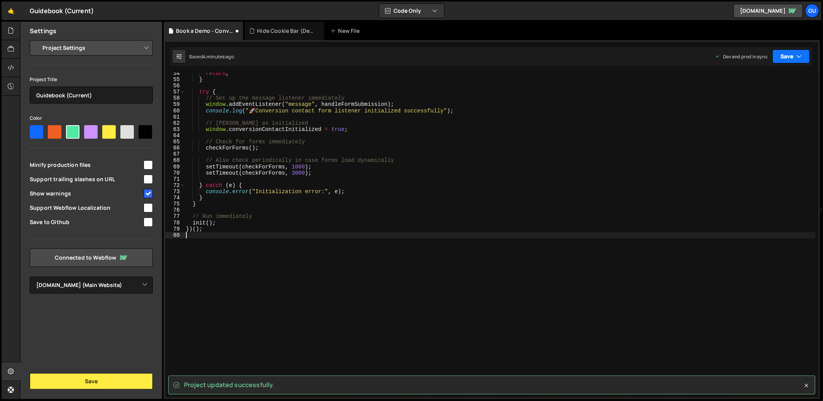
click at [792, 56] on button "Save" at bounding box center [791, 56] width 37 height 14
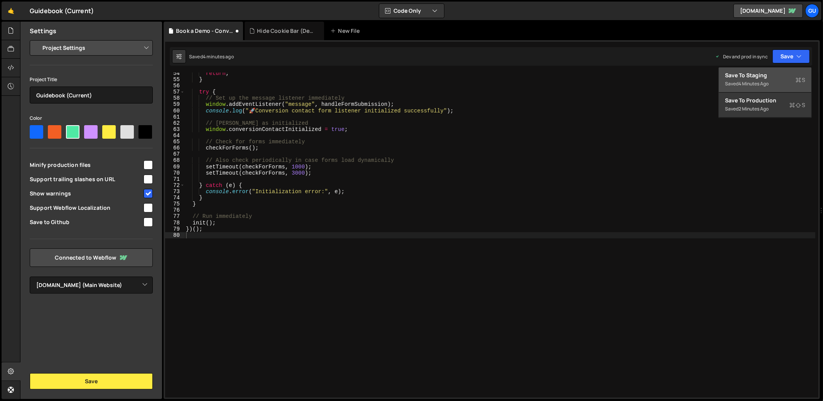
click at [769, 80] on div "4 minutes ago" at bounding box center [754, 83] width 30 height 7
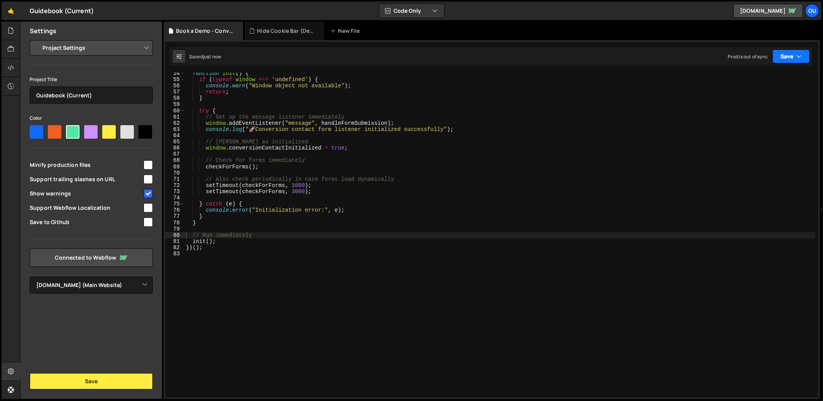
click at [798, 56] on icon "button" at bounding box center [799, 57] width 5 height 8
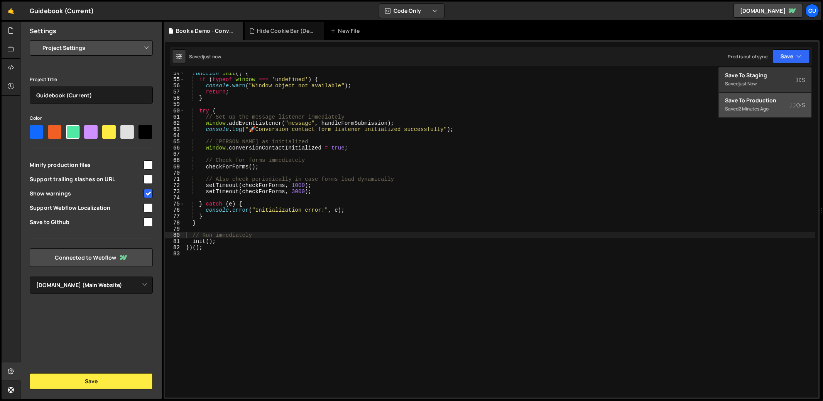
click at [783, 93] on button "Save to Production S Saved 2 minutes ago" at bounding box center [765, 105] width 93 height 25
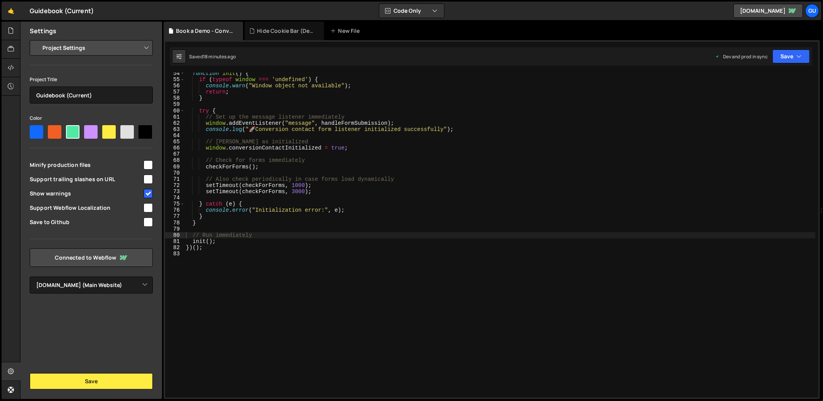
click at [233, 118] on div "function init ( ) { if ( typeof window === 'undefined' ) { console . warn ( "Wi…" at bounding box center [501, 238] width 632 height 337
click at [213, 113] on div "function init ( ) { if ( typeof window === 'undefined' ) { console . warn ( "Wi…" at bounding box center [501, 238] width 632 height 337
click at [13, 32] on icon at bounding box center [11, 30] width 6 height 8
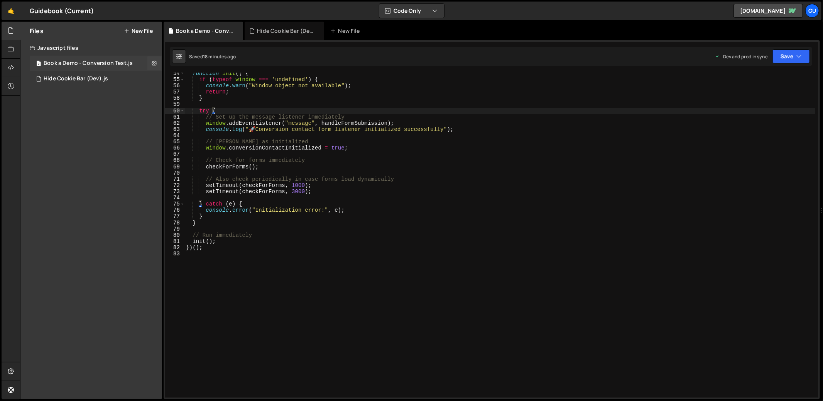
click at [93, 61] on div "Book a Demo - Conversion Test.js" at bounding box center [88, 63] width 89 height 7
click at [330, 144] on div "function init ( ) { if ( typeof window === 'undefined' ) { console . warn ( "Wi…" at bounding box center [501, 238] width 632 height 337
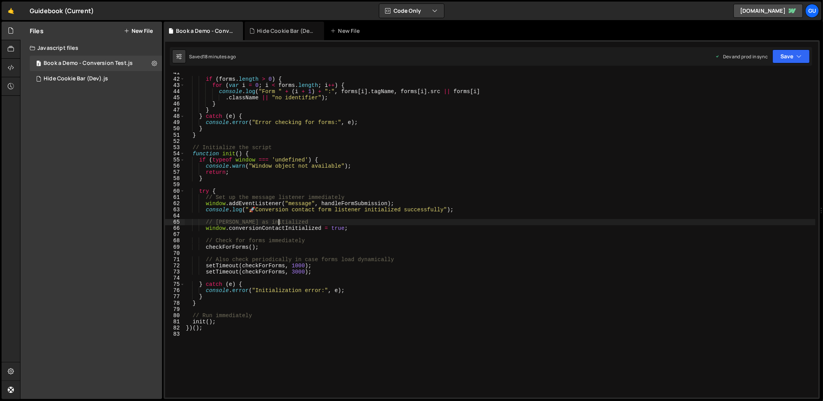
type textarea "})();"
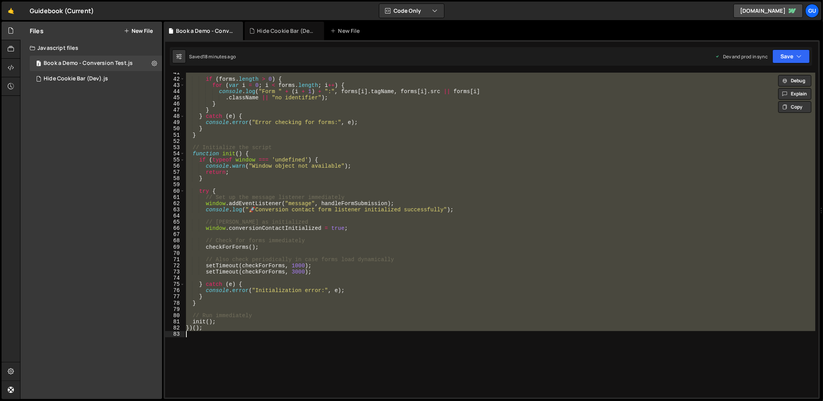
paste textarea
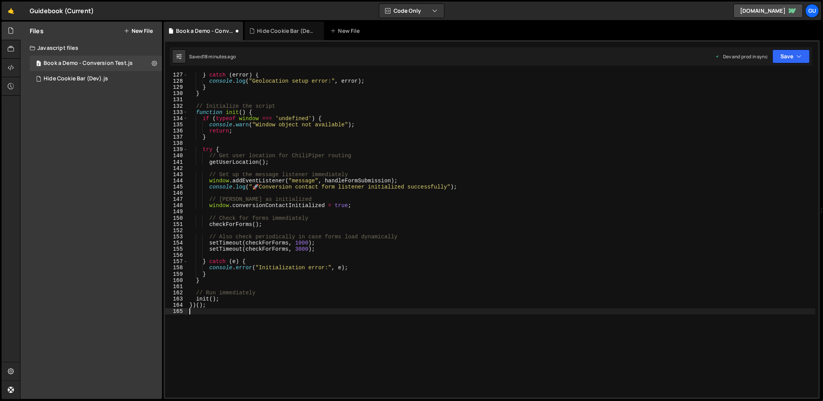
scroll to position [0, 0]
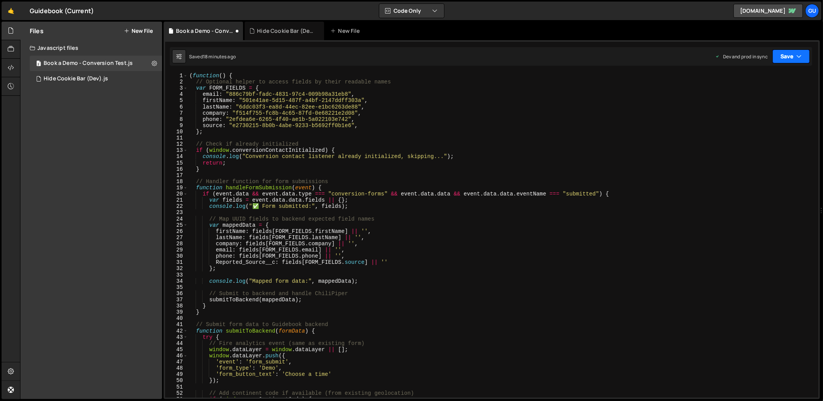
click at [792, 53] on button "Save" at bounding box center [791, 56] width 37 height 14
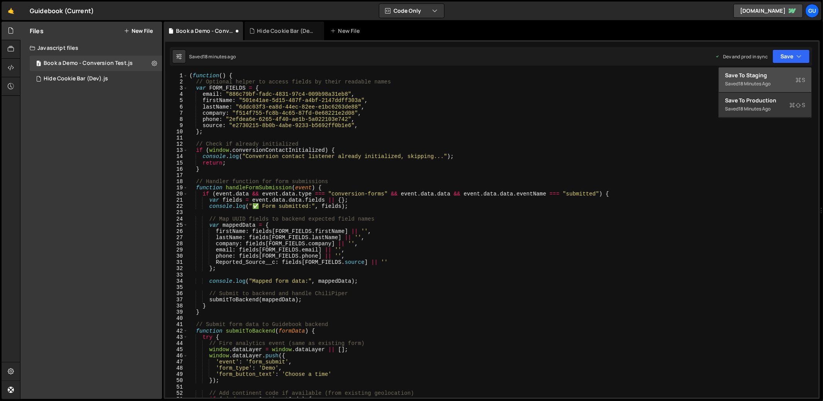
click at [773, 75] on div "Save to Staging S" at bounding box center [765, 75] width 80 height 8
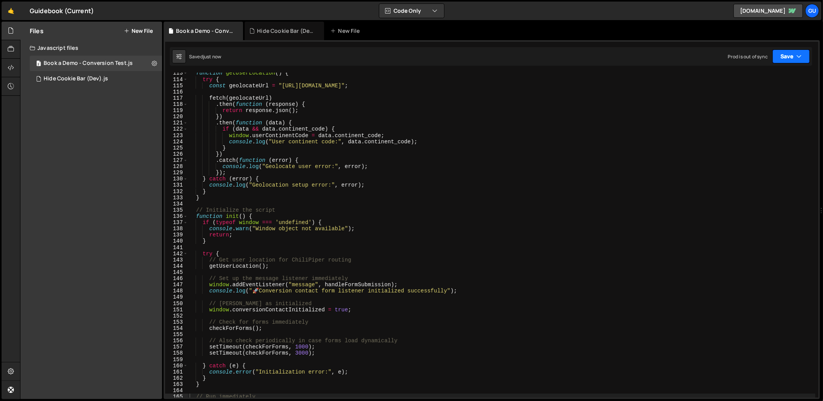
click at [787, 50] on button "Save" at bounding box center [791, 56] width 37 height 14
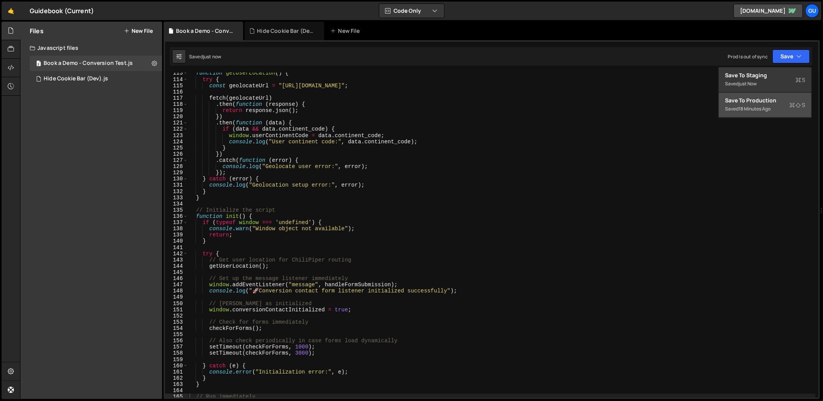
click at [759, 104] on div "Saved 18 minutes ago" at bounding box center [765, 108] width 80 height 9
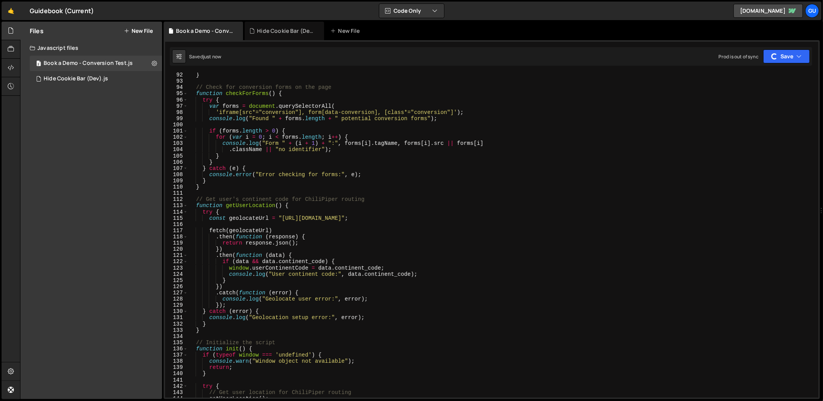
scroll to position [567, 0]
click at [327, 125] on div "} // Check for conversion forms on the page function checkForForms ( ) { try { …" at bounding box center [502, 240] width 628 height 337
type textarea "})();"
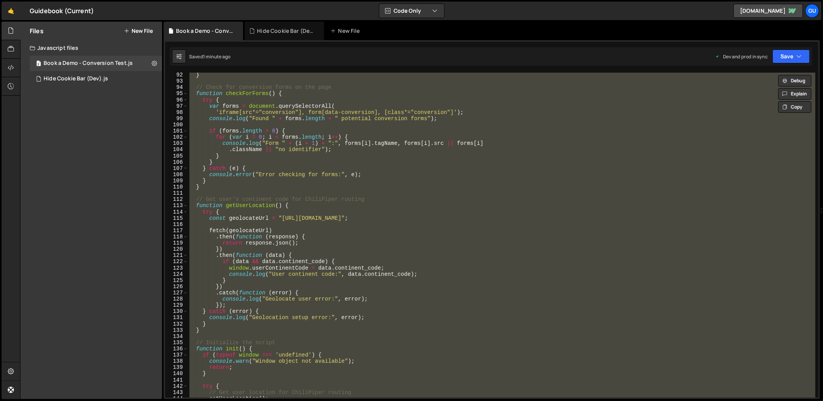
paste textarea
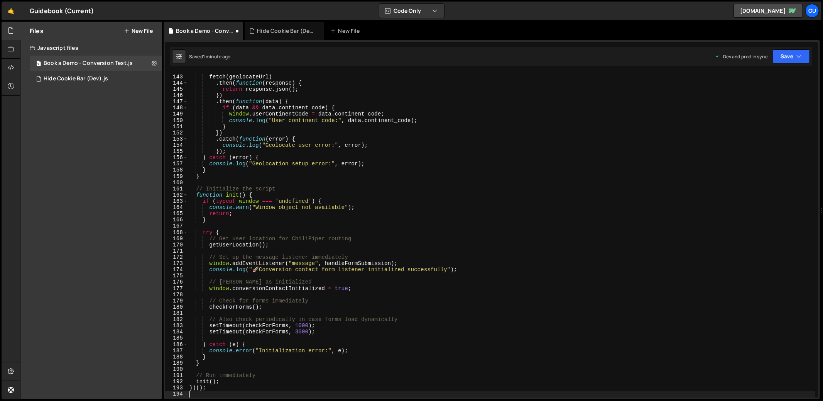
scroll to position [882, 0]
click at [787, 61] on button "Save" at bounding box center [791, 56] width 37 height 14
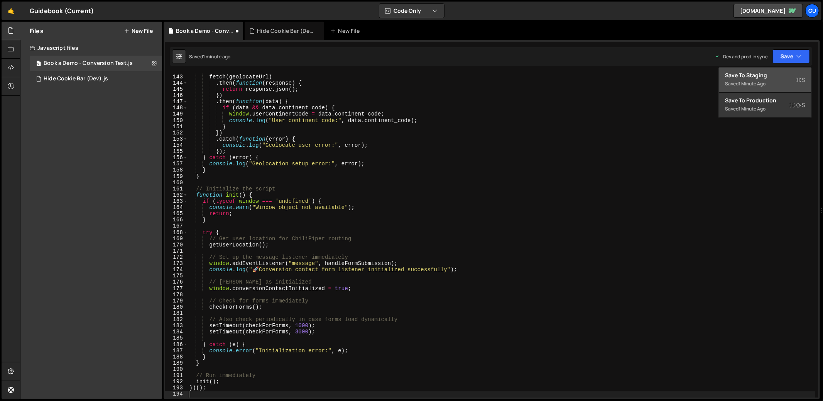
click at [784, 71] on button "Save to Staging S Saved 1 minute ago" at bounding box center [765, 80] width 93 height 25
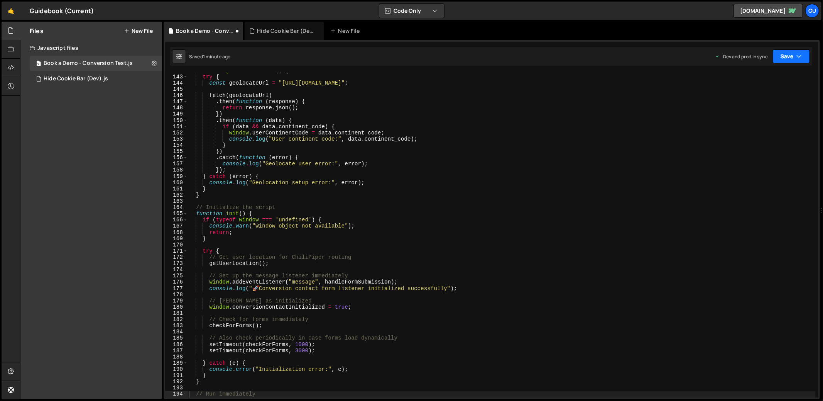
click at [791, 56] on button "Save" at bounding box center [791, 56] width 37 height 14
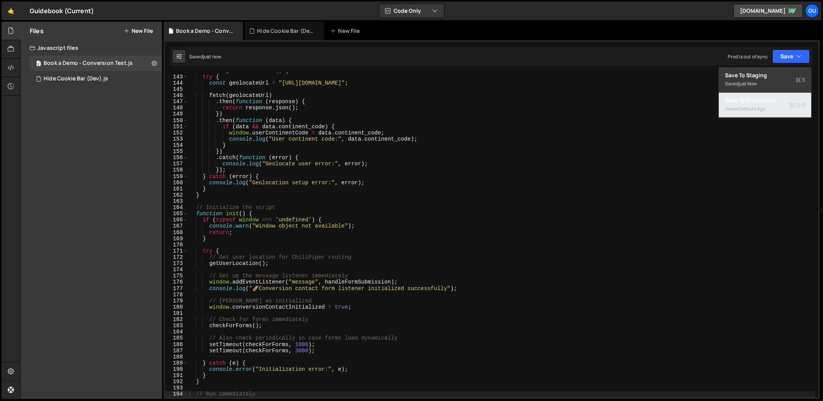
click at [778, 98] on button "Save to Production S Saved 1 minute ago" at bounding box center [765, 105] width 93 height 25
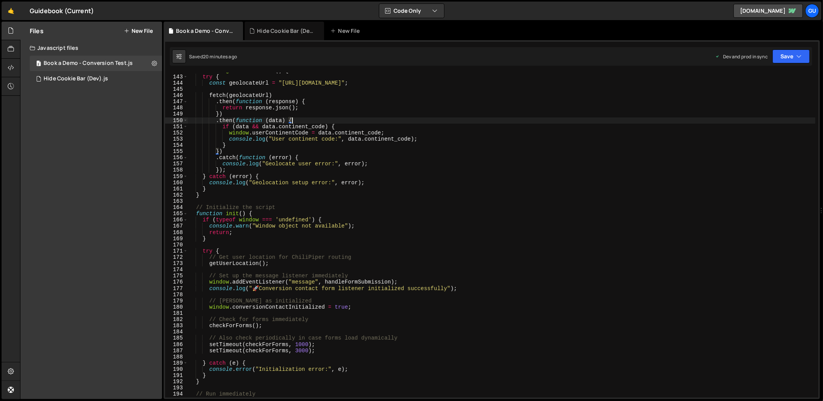
click at [301, 120] on div "function getUserLocation ( ) { try { const geolocateUrl = "[URL][DOMAIN_NAME]" …" at bounding box center [502, 236] width 628 height 337
type textarea "})();"
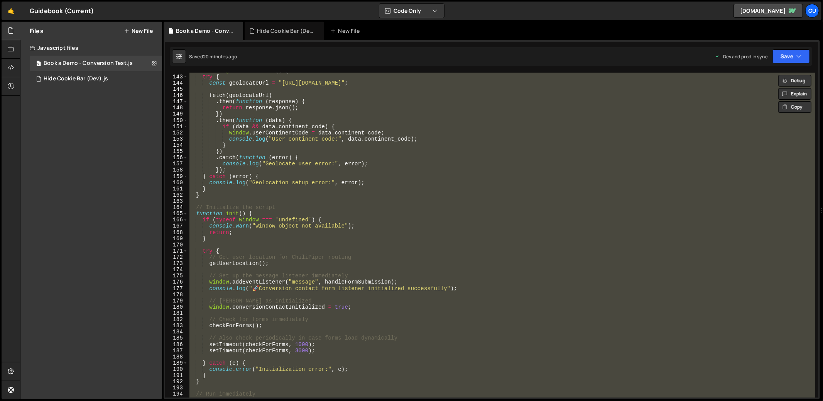
paste textarea
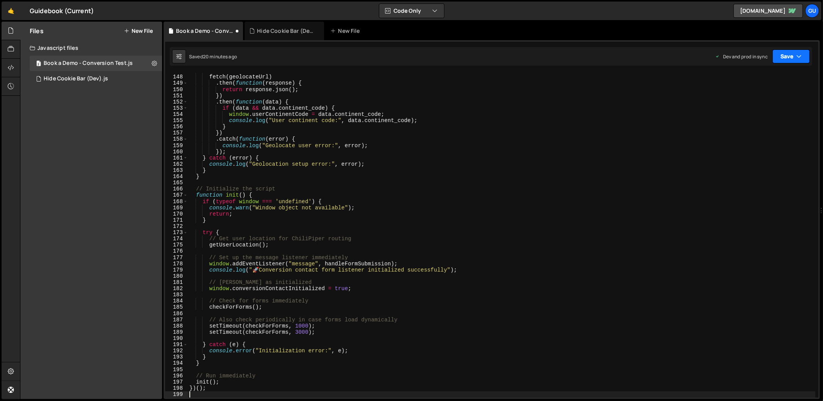
click at [790, 55] on button "Save" at bounding box center [791, 56] width 37 height 14
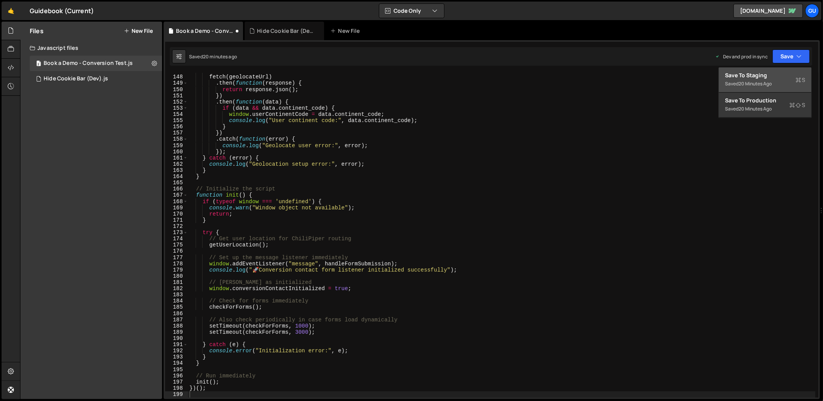
click at [750, 83] on div "20 minutes ago" at bounding box center [755, 83] width 33 height 7
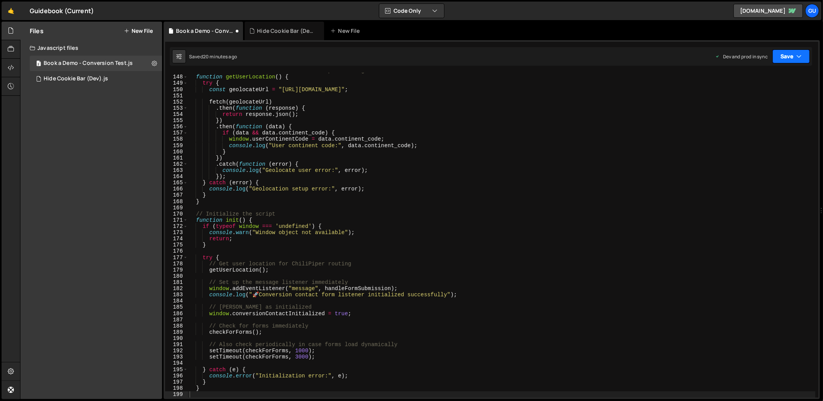
click at [788, 57] on button "Save" at bounding box center [791, 56] width 37 height 14
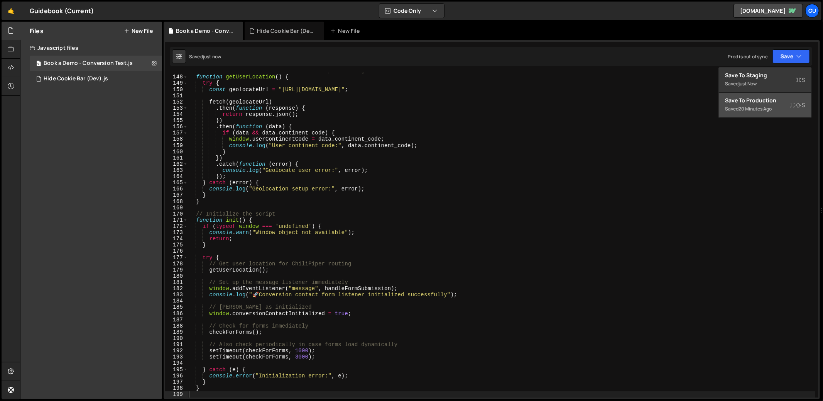
click at [766, 102] on div "Save to Production S" at bounding box center [765, 101] width 80 height 8
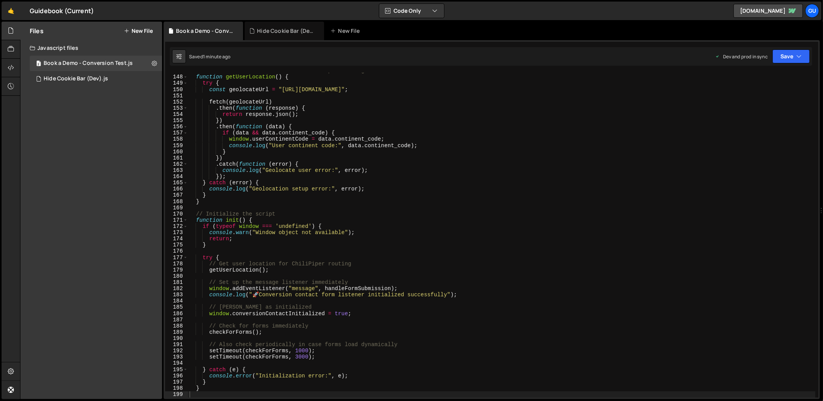
click at [250, 118] on div "// Get user's continent code for ChiliPiper routing function getUserLocation ( …" at bounding box center [502, 236] width 628 height 337
type textarea "})();"
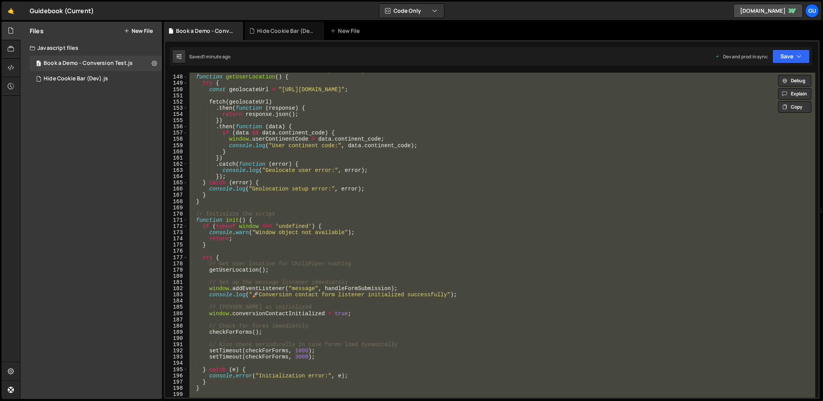
paste textarea
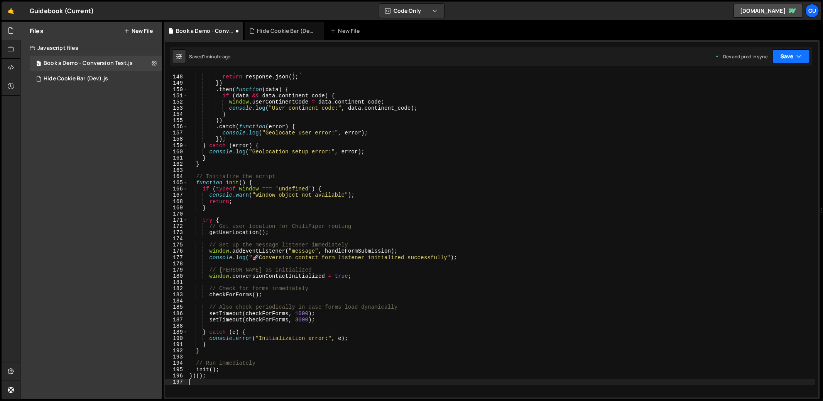
click at [785, 50] on button "Save" at bounding box center [791, 56] width 37 height 14
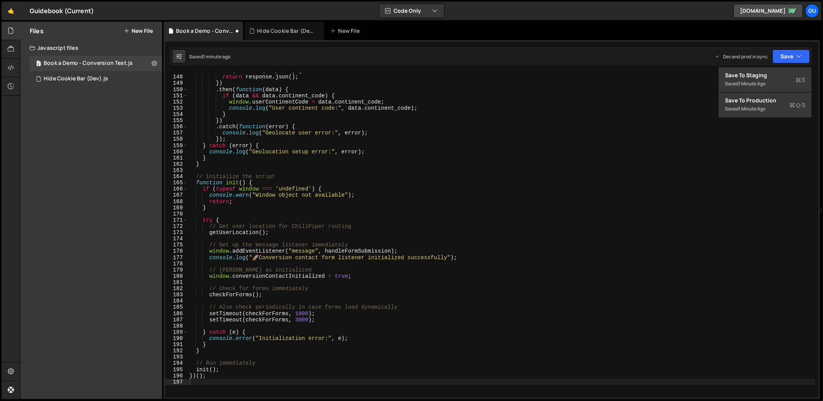
click at [781, 66] on div "1 2 3 4 5 6 7 8 9 10 11 12 13 14 15 16 17 18 19 20 21 22 23 24 25 26 27 28 29 3…" at bounding box center [492, 219] width 657 height 359
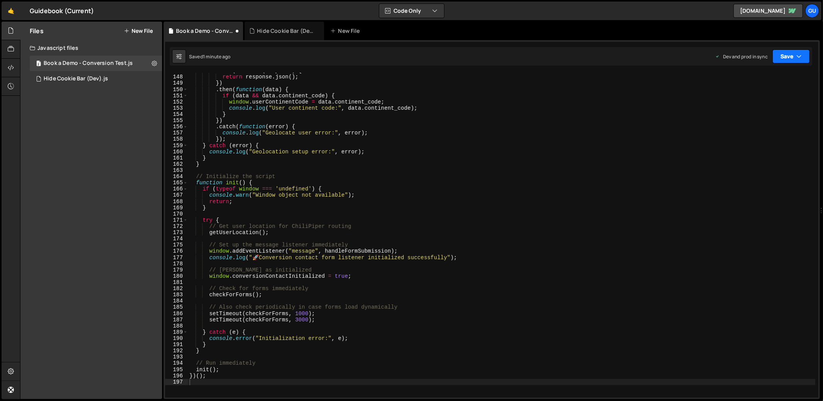
click at [788, 58] on button "Save" at bounding box center [791, 56] width 37 height 14
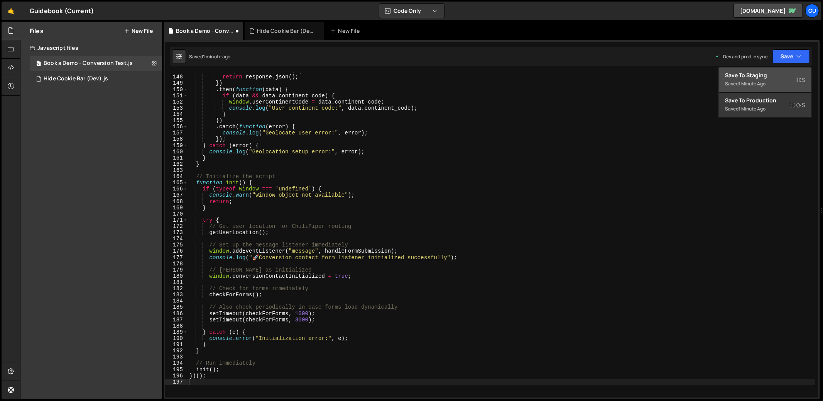
click at [787, 75] on div "Save to Staging S" at bounding box center [765, 75] width 80 height 8
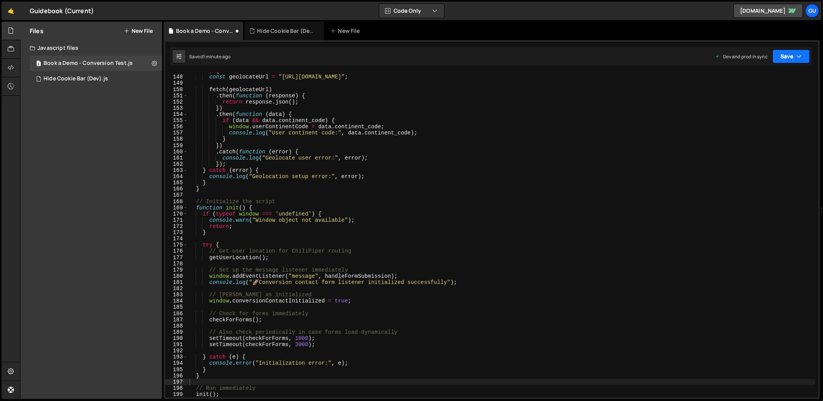
click at [794, 59] on button "Save" at bounding box center [791, 56] width 37 height 14
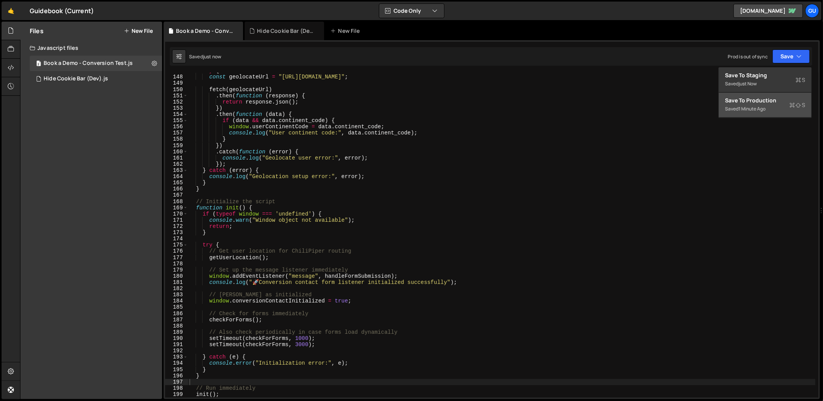
click at [786, 97] on div "Save to Production S" at bounding box center [765, 101] width 80 height 8
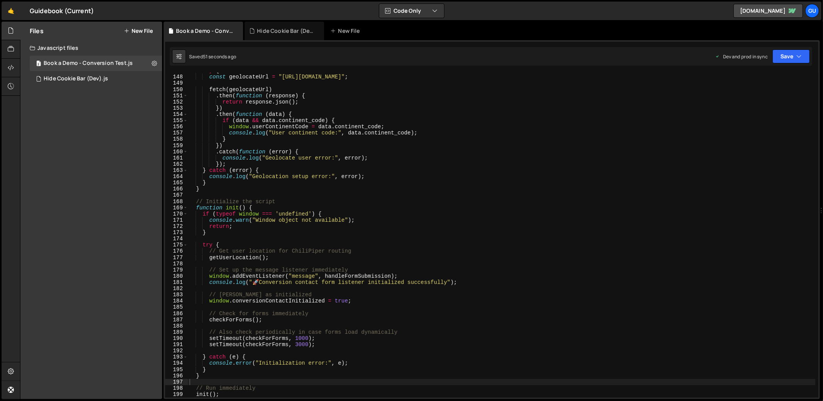
click at [302, 128] on div "try { const geolocateUrl = "[URL][DOMAIN_NAME]" ; fetch ( geolocateUrl ) . then…" at bounding box center [502, 236] width 628 height 337
type textarea "})();"
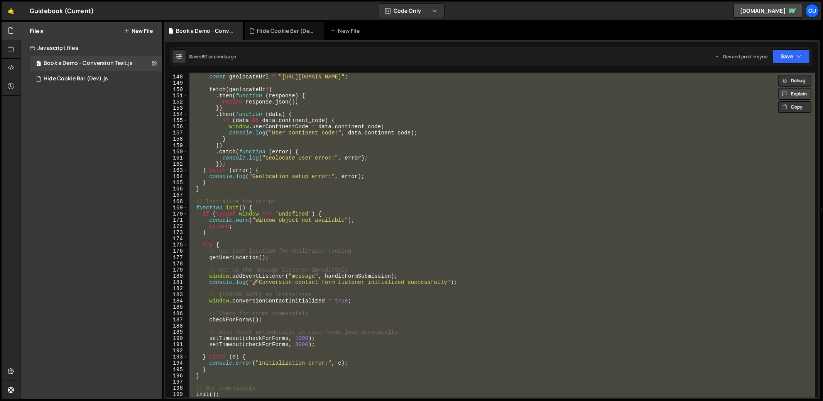
paste textarea
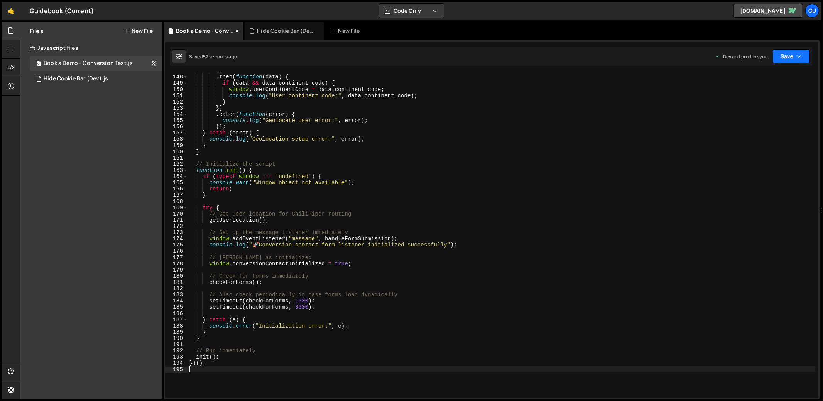
click at [799, 56] on icon "button" at bounding box center [799, 57] width 5 height 8
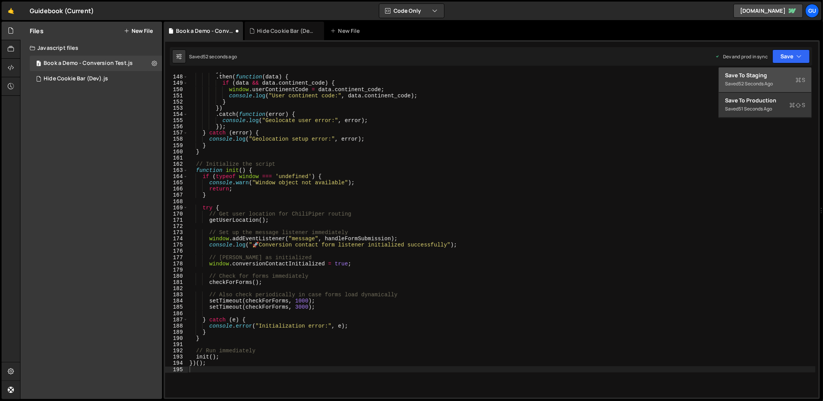
click at [757, 79] on div "Saved 52 seconds ago" at bounding box center [765, 83] width 80 height 9
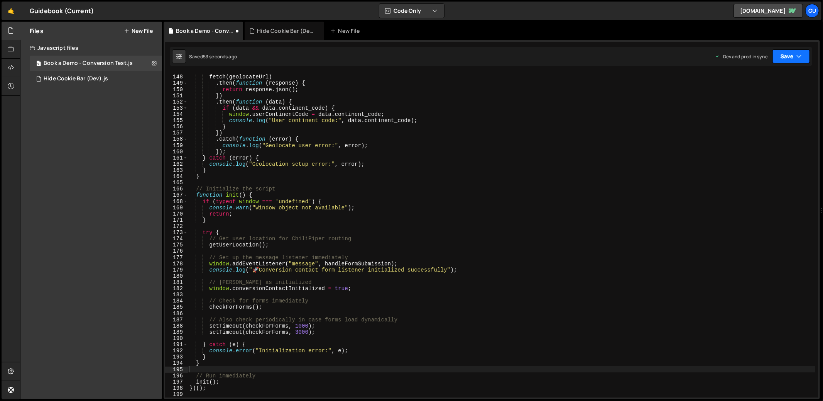
click at [785, 52] on button "Save" at bounding box center [791, 56] width 37 height 14
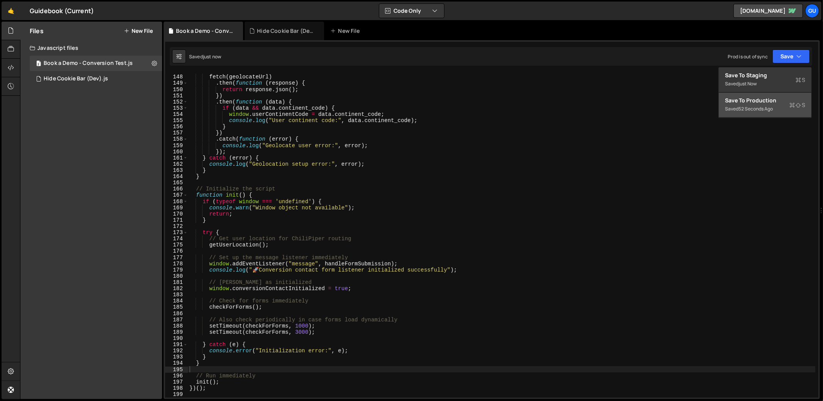
click at [773, 105] on div "52 seconds ago" at bounding box center [756, 108] width 34 height 7
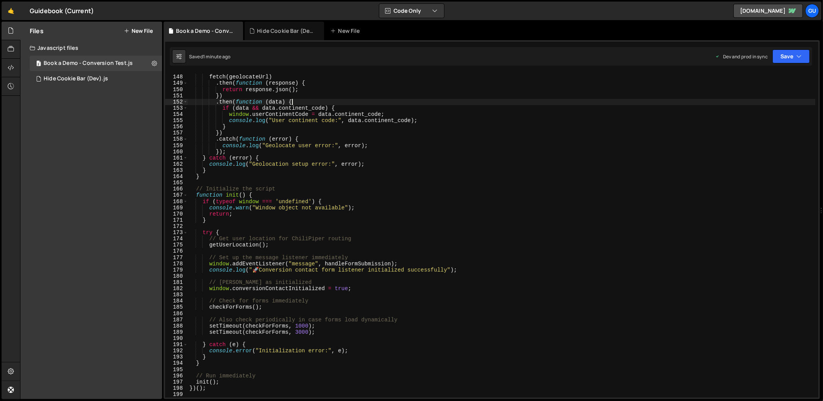
click at [341, 99] on div "fetch ( geolocateUrl ) . then ( function ( response ) { return response . json …" at bounding box center [502, 236] width 628 height 337
type textarea "})();"
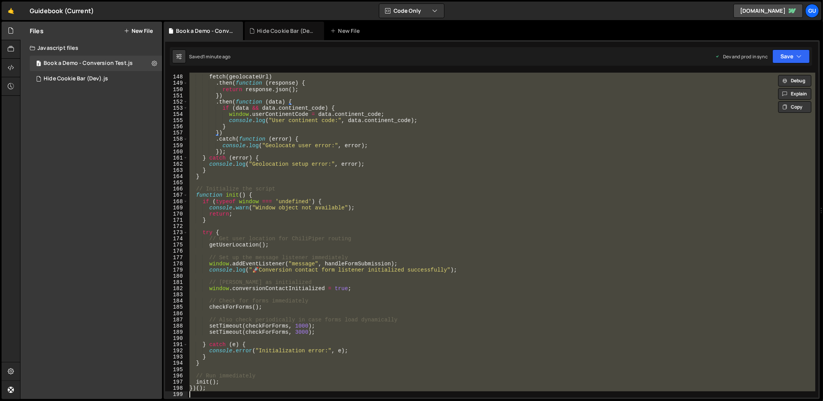
paste textarea
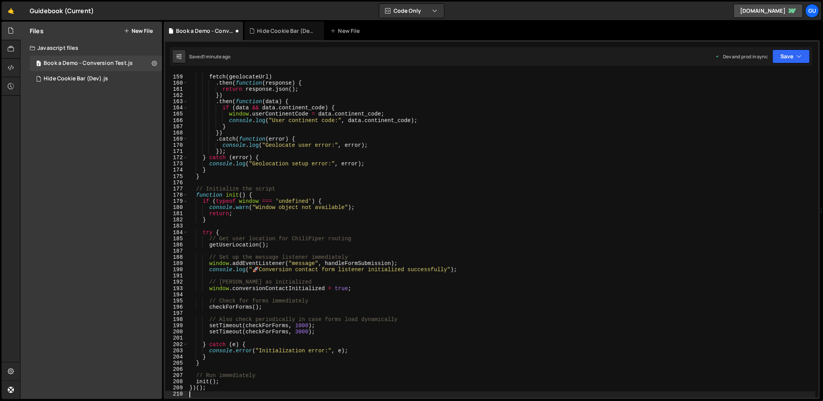
scroll to position [994, 0]
click at [796, 60] on button "Save" at bounding box center [791, 56] width 37 height 14
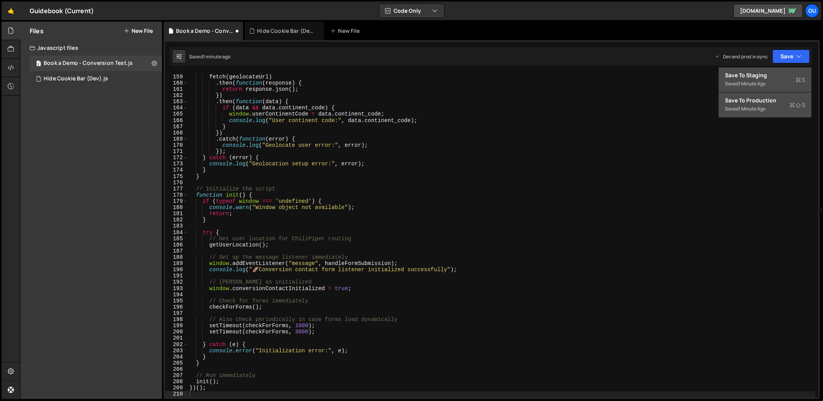
click at [770, 84] on div "Saved 1 minute ago" at bounding box center [765, 83] width 80 height 9
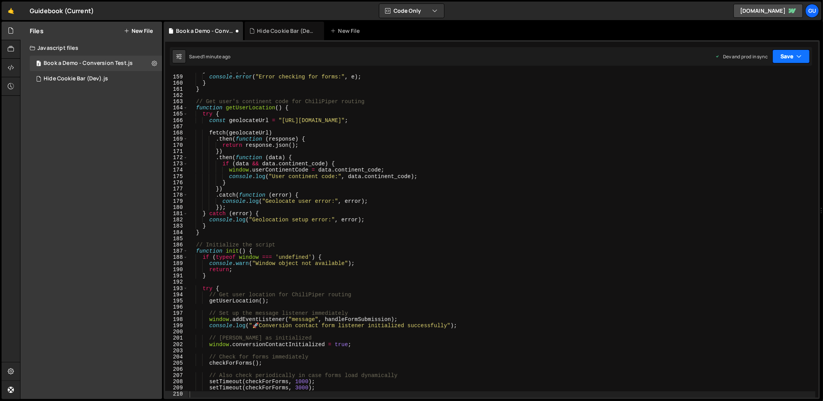
click at [788, 54] on button "Save" at bounding box center [791, 56] width 37 height 14
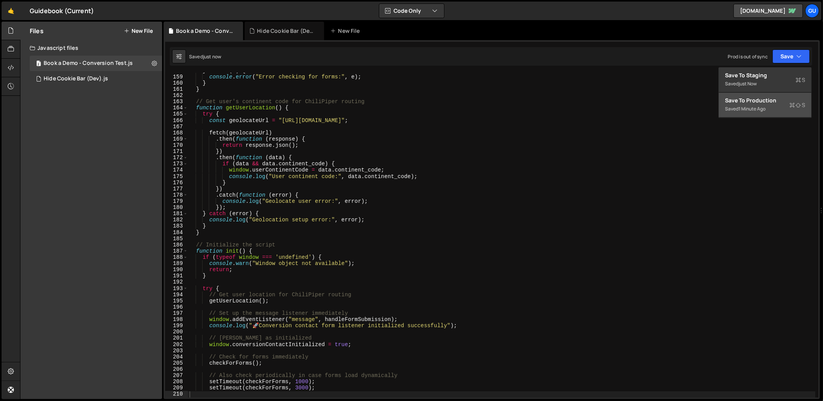
click at [746, 105] on div "1 minute ago" at bounding box center [752, 108] width 27 height 7
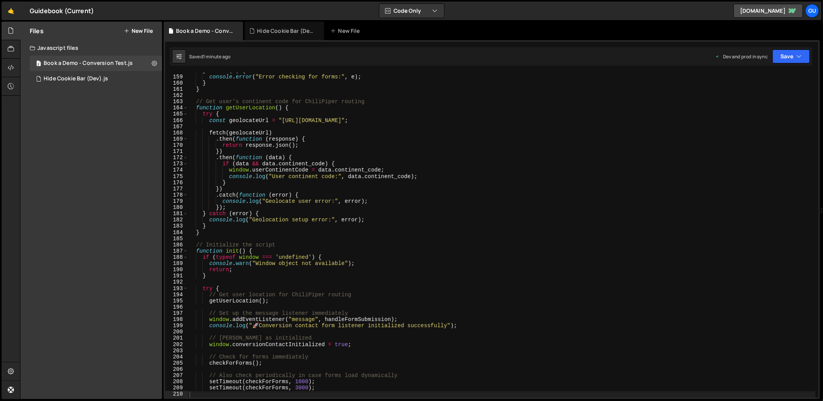
click at [322, 104] on div "} catch ( e ) { console . error ( "Error checking for forms:" , e ) ; } } // Ge…" at bounding box center [502, 236] width 628 height 337
type textarea "})();"
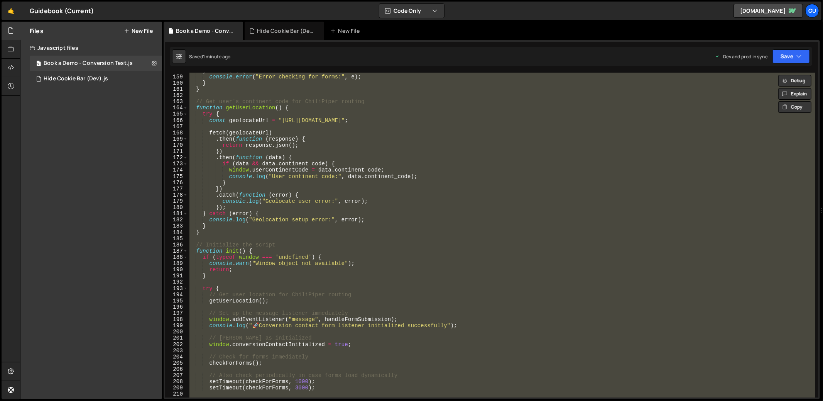
paste textarea
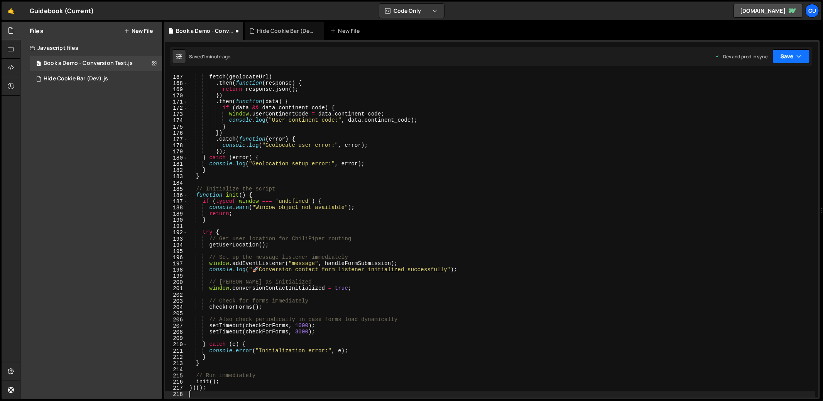
scroll to position [1044, 0]
click at [801, 55] on icon "button" at bounding box center [799, 57] width 5 height 8
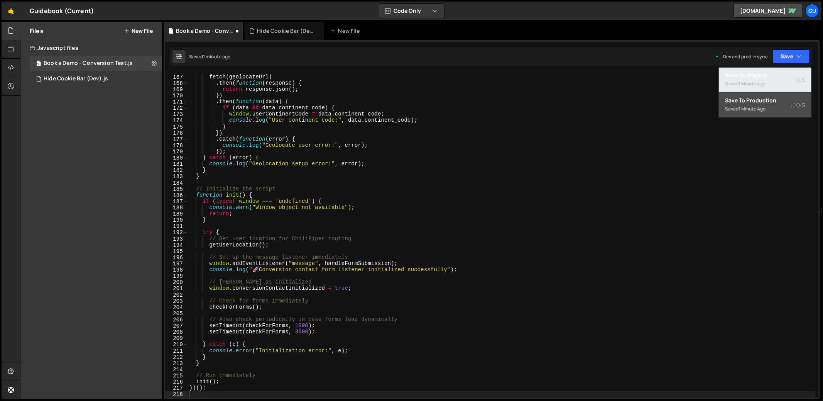
drag, startPoint x: 760, startPoint y: 76, endPoint x: 766, endPoint y: 70, distance: 7.9
click at [760, 75] on div "Save to Staging S" at bounding box center [765, 75] width 80 height 8
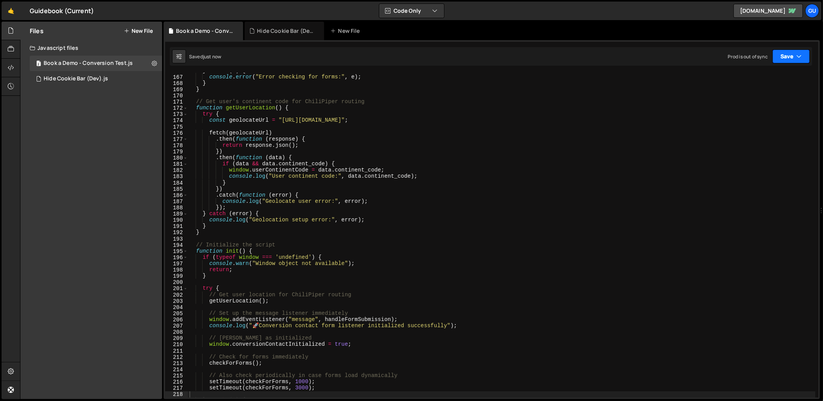
click at [787, 54] on button "Save" at bounding box center [791, 56] width 37 height 14
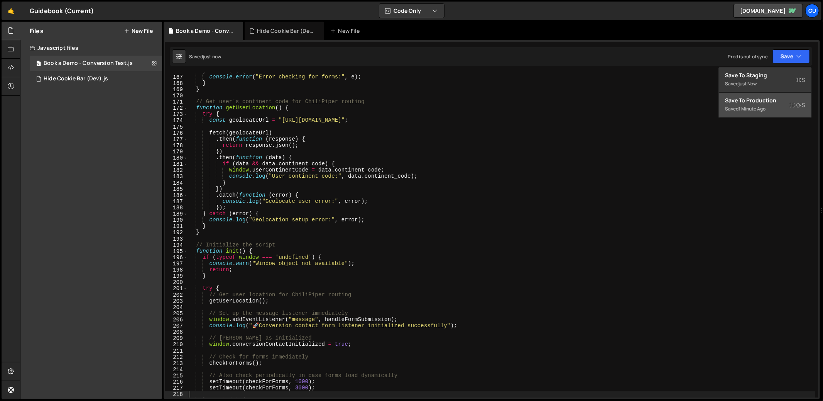
click at [754, 97] on div "Save to Production S" at bounding box center [765, 101] width 80 height 8
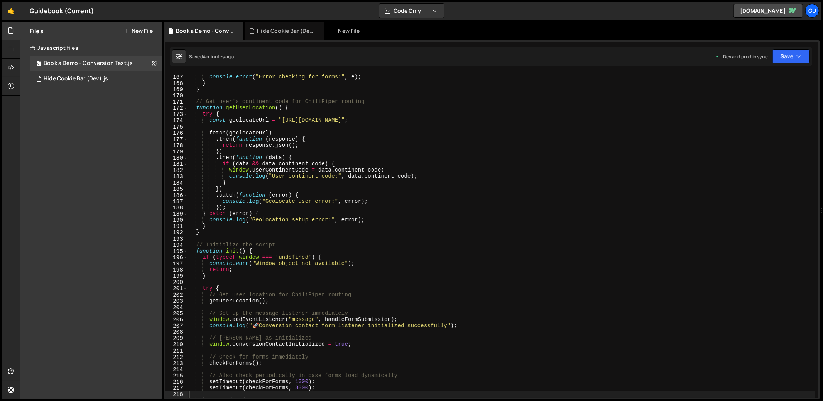
click at [374, 117] on div "} catch ( e ) { console . error ( "Error checking for forms:" , e ) ; } } // Ge…" at bounding box center [502, 236] width 628 height 337
type textarea "})();"
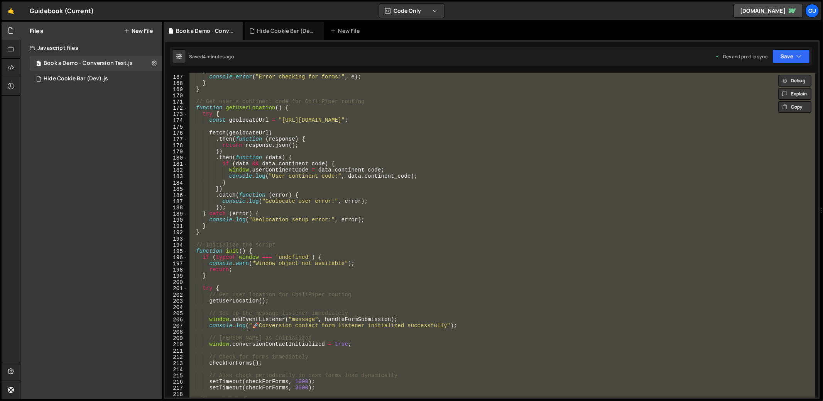
paste textarea
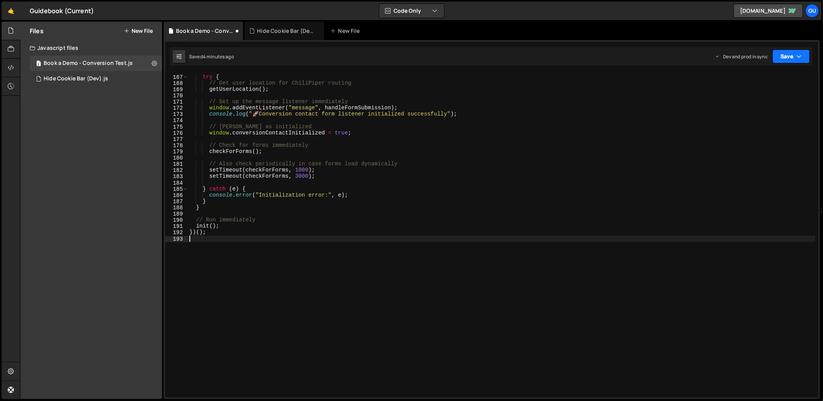
click at [793, 56] on button "Save" at bounding box center [791, 56] width 37 height 14
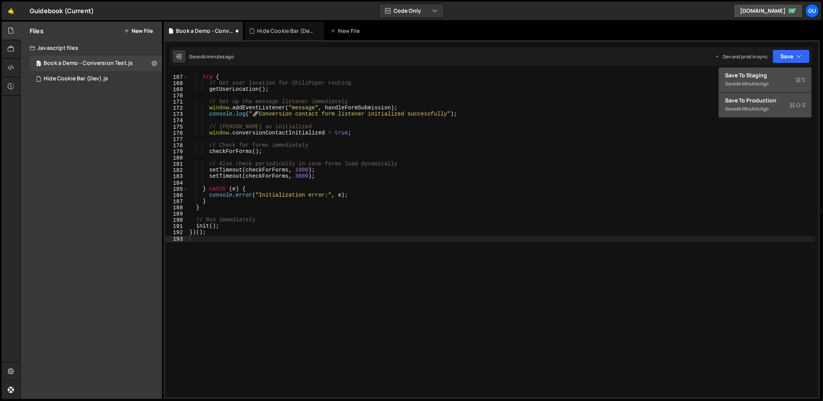
click at [776, 72] on div "Save to Staging S" at bounding box center [765, 75] width 80 height 8
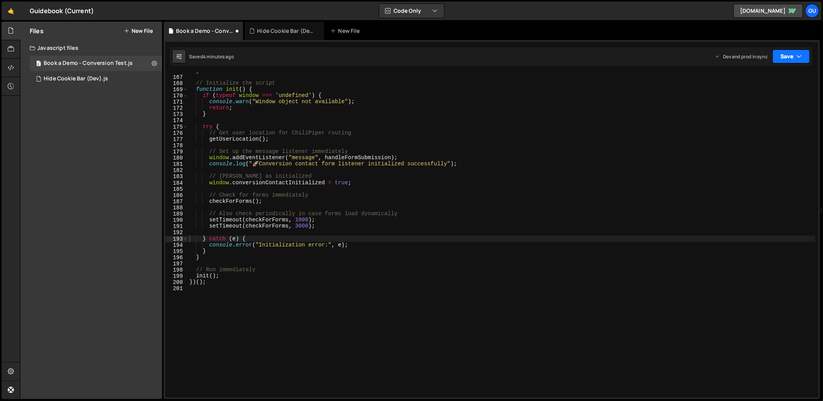
click at [788, 58] on button "Save" at bounding box center [791, 56] width 37 height 14
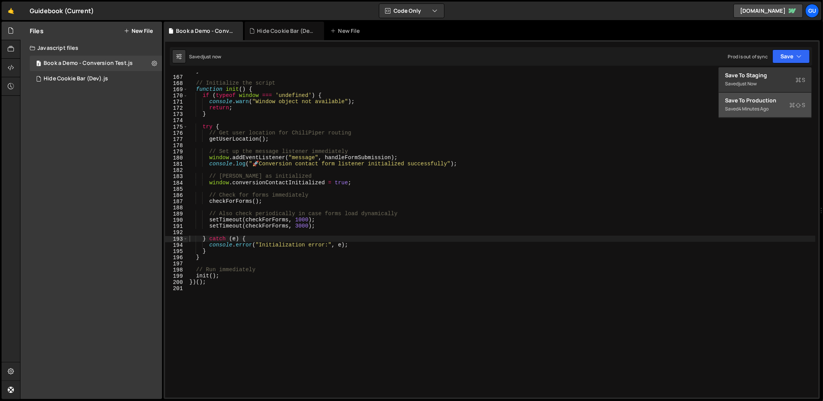
click at [761, 97] on div "Save to Production S" at bounding box center [765, 101] width 80 height 8
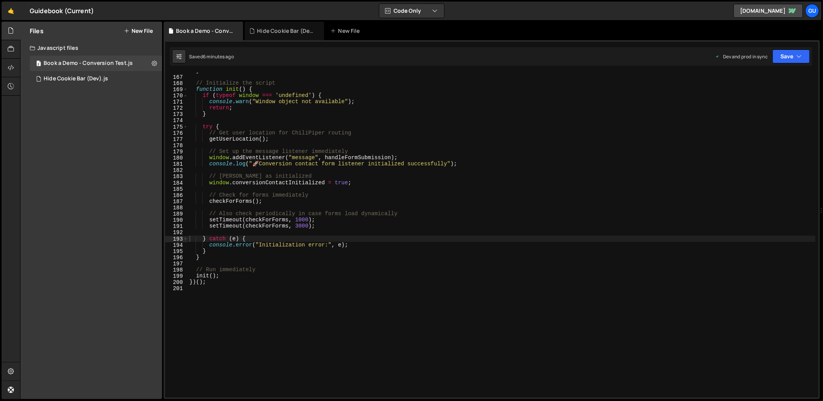
click at [339, 191] on div "} // Initialize the script function init ( ) { if ( typeof window === 'undefine…" at bounding box center [502, 236] width 628 height 337
type textarea "})();"
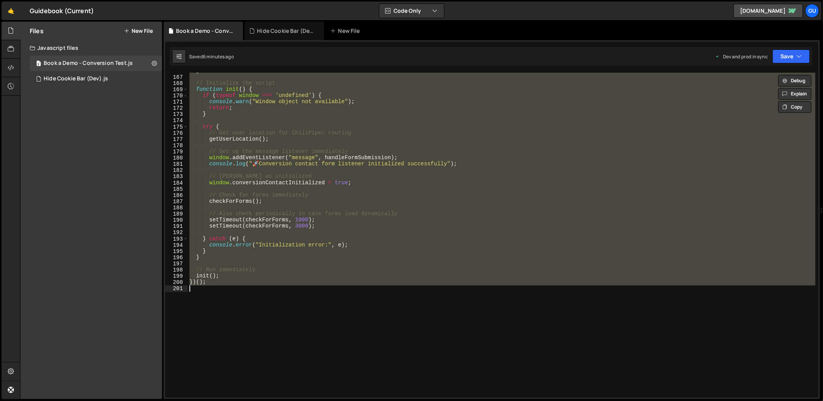
paste textarea
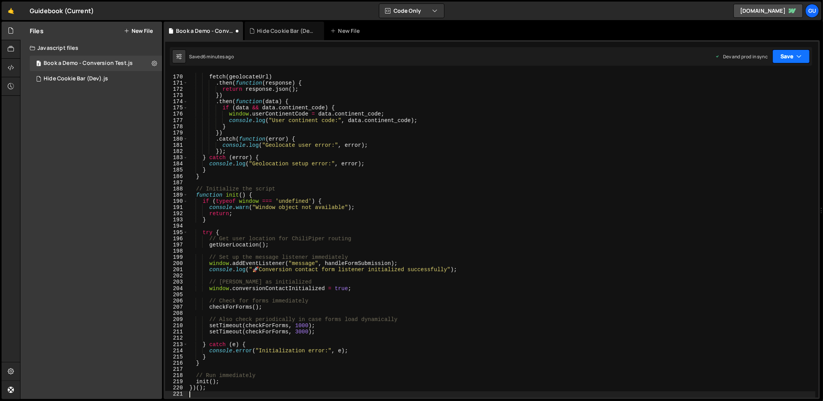
click at [795, 59] on button "Save" at bounding box center [791, 56] width 37 height 14
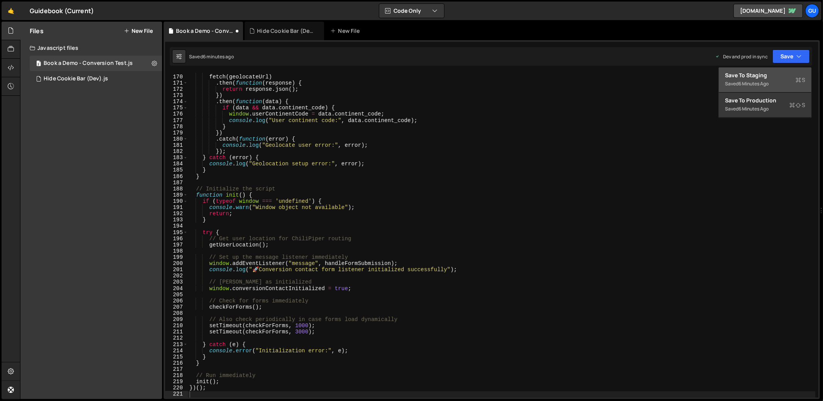
click at [785, 72] on div "Save to Staging S" at bounding box center [765, 75] width 80 height 8
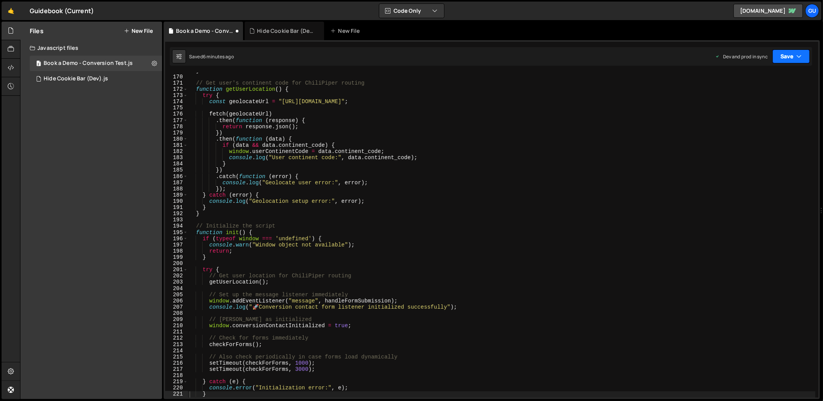
click at [792, 59] on button "Save" at bounding box center [791, 56] width 37 height 14
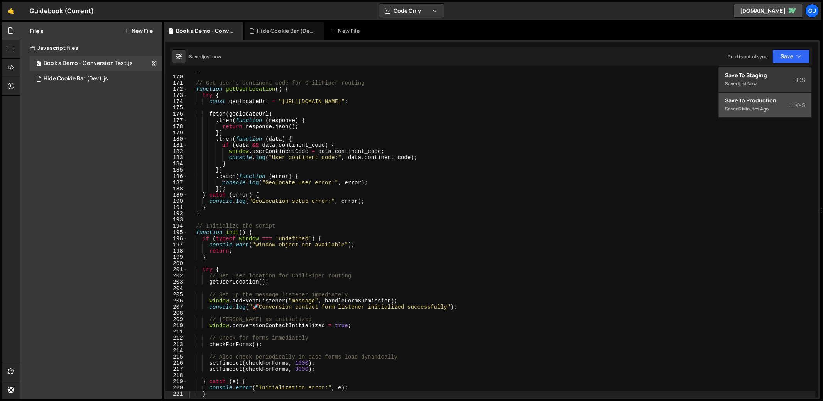
click at [774, 95] on button "Save to Production S Saved 6 minutes ago" at bounding box center [765, 105] width 93 height 25
